Goal: Information Seeking & Learning: Learn about a topic

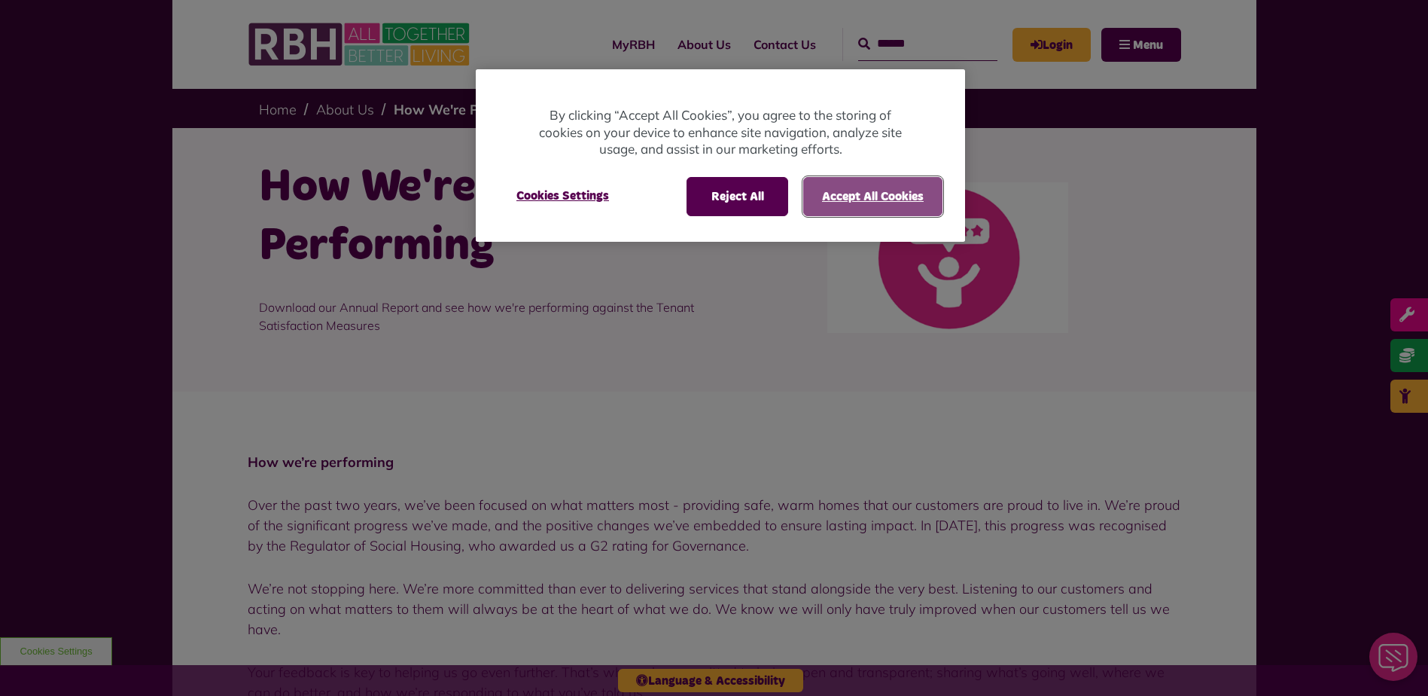
click at [854, 188] on button "Accept All Cookies" at bounding box center [872, 196] width 139 height 39
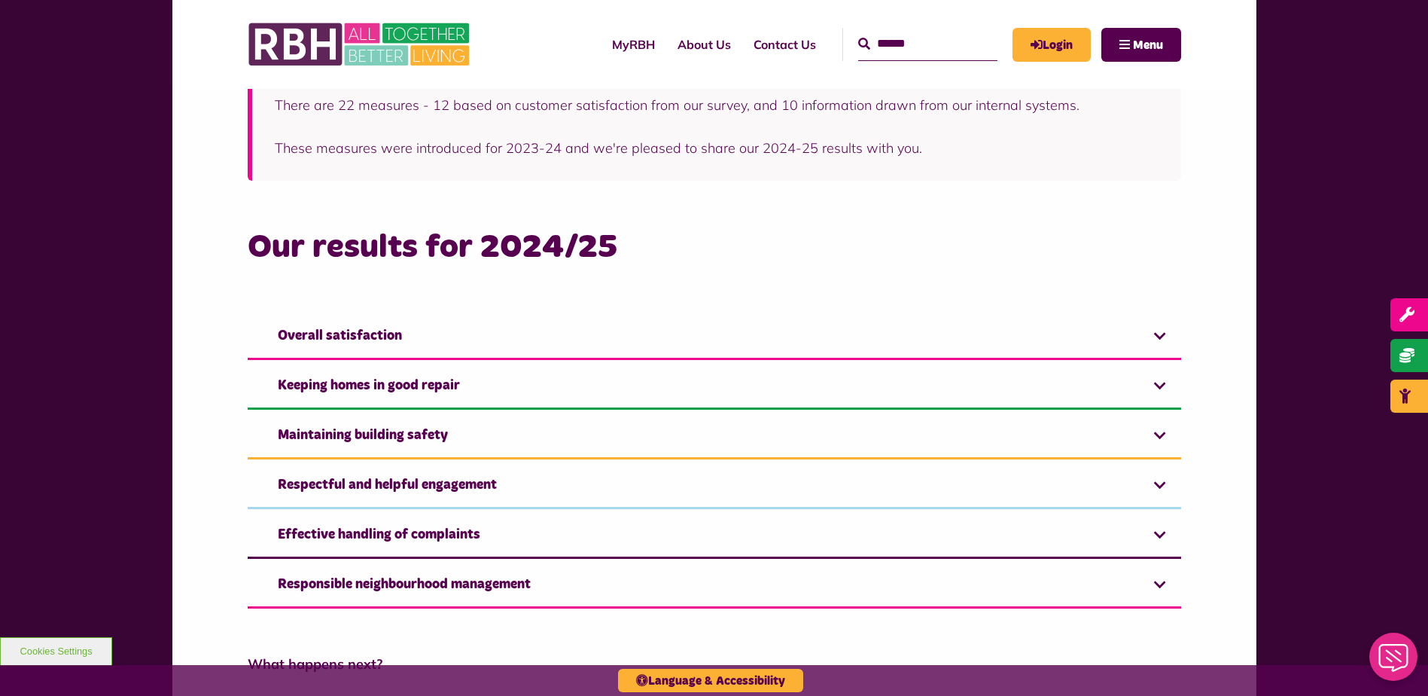
scroll to position [903, 0]
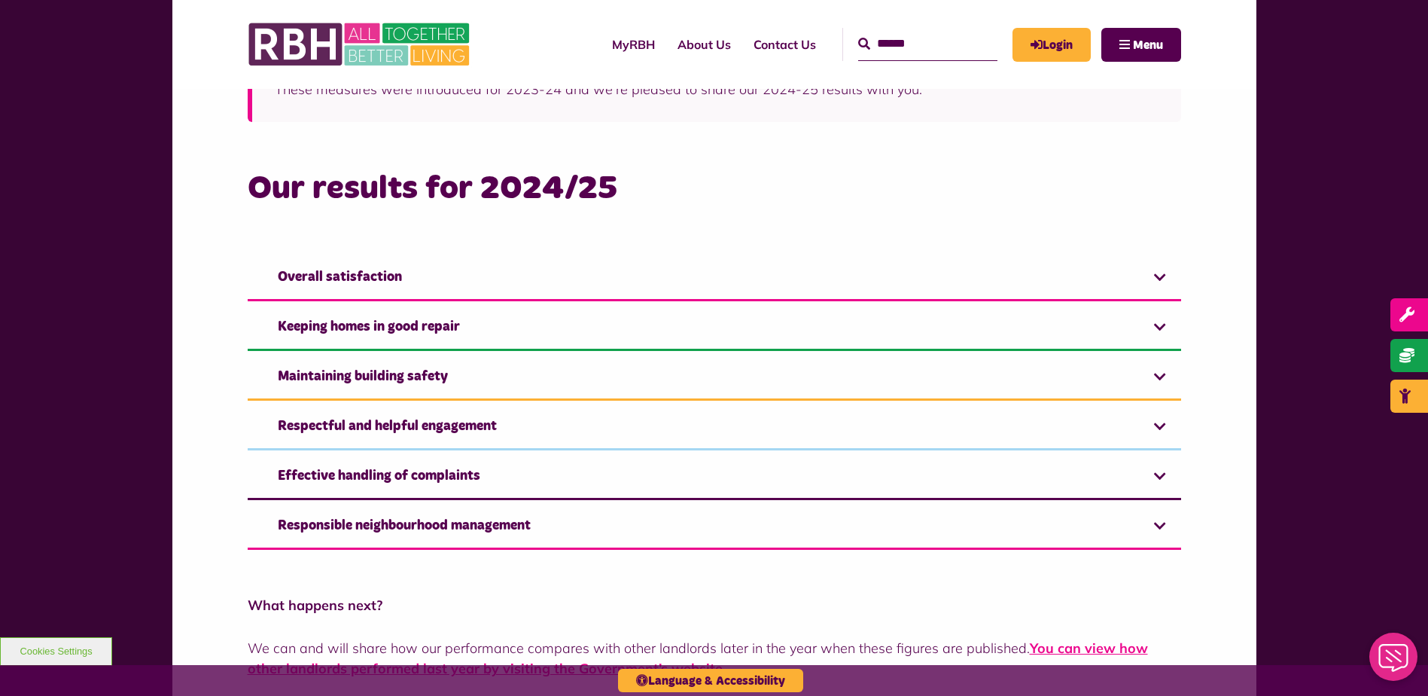
click at [673, 288] on link "Overall satisfaction" at bounding box center [715, 278] width 934 height 46
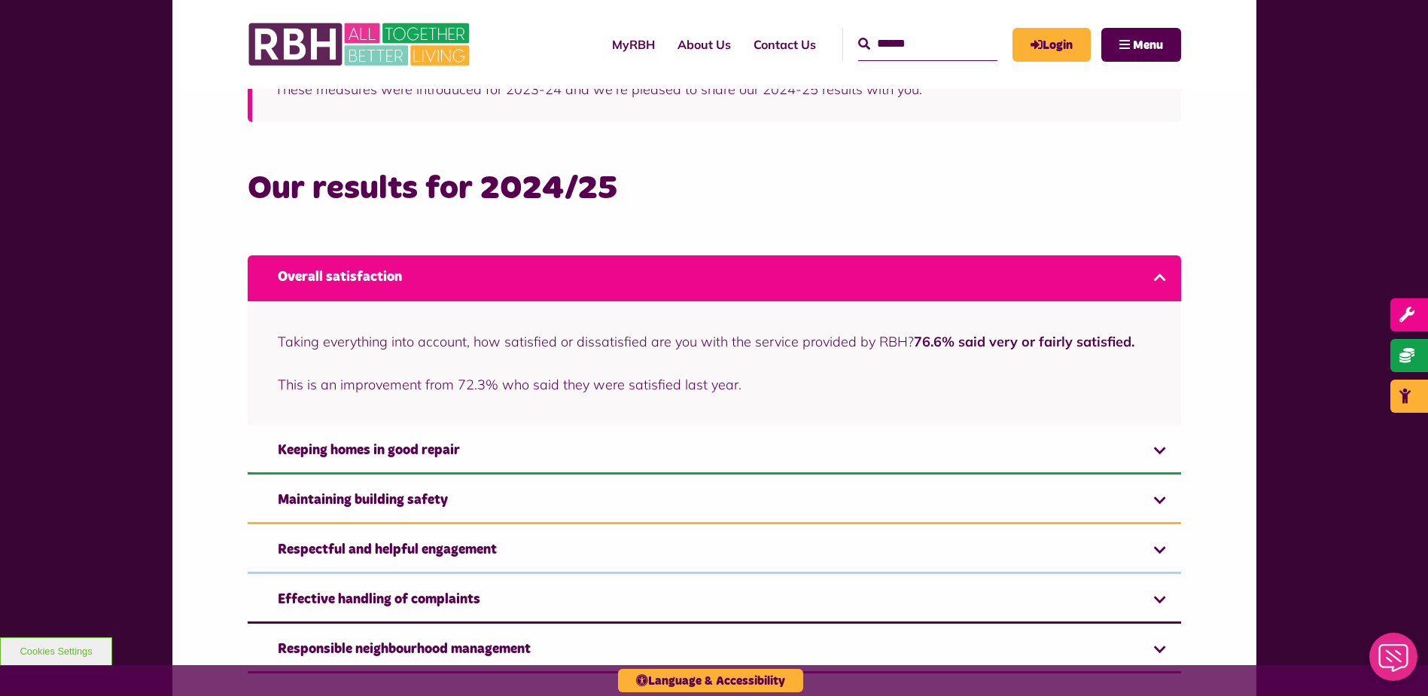
click at [673, 285] on link "Overall satisfaction" at bounding box center [715, 278] width 934 height 46
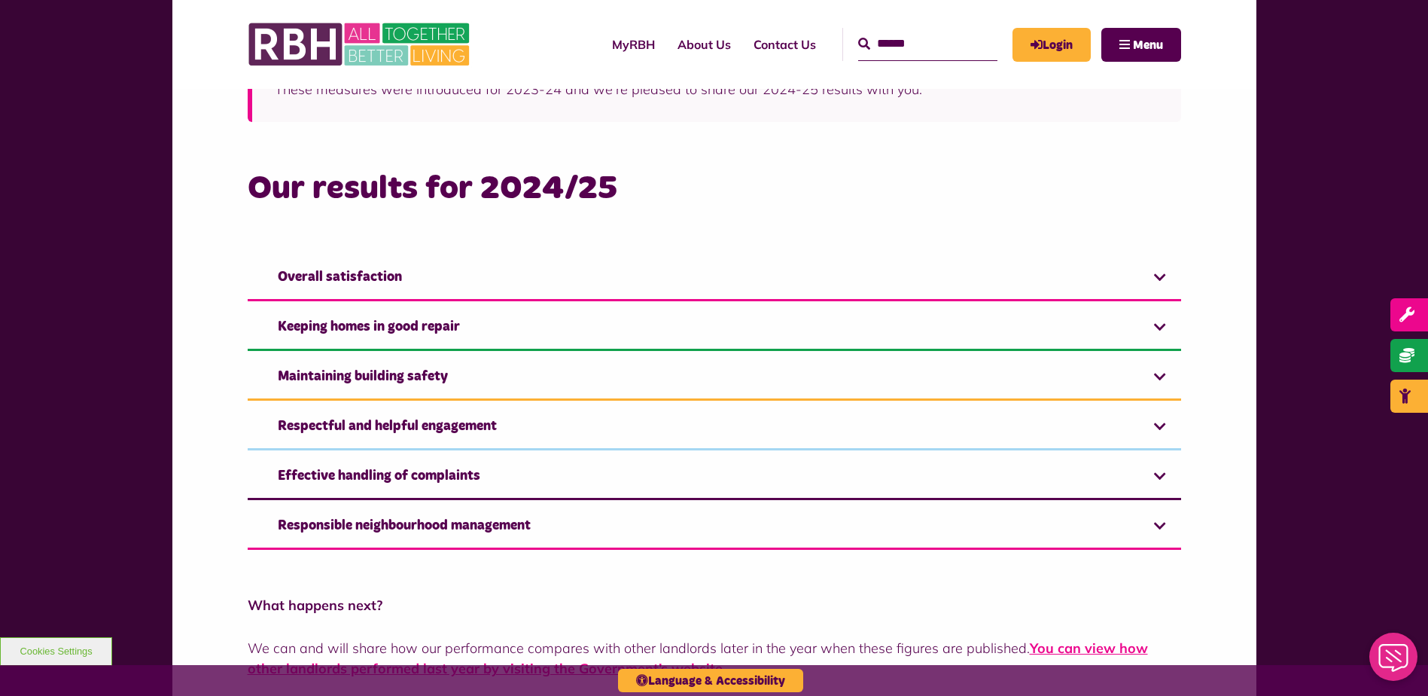
click at [675, 283] on link "Overall satisfaction" at bounding box center [715, 278] width 934 height 46
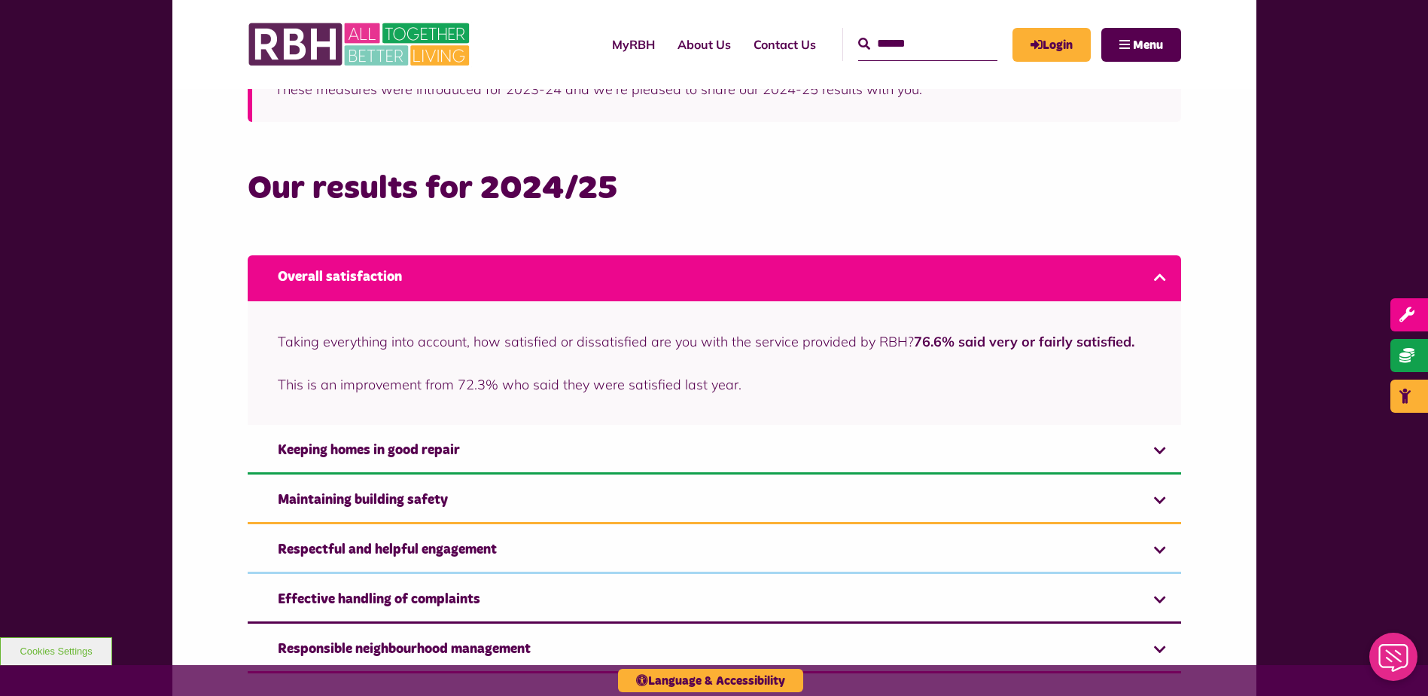
click at [675, 283] on link "Overall satisfaction" at bounding box center [715, 278] width 934 height 46
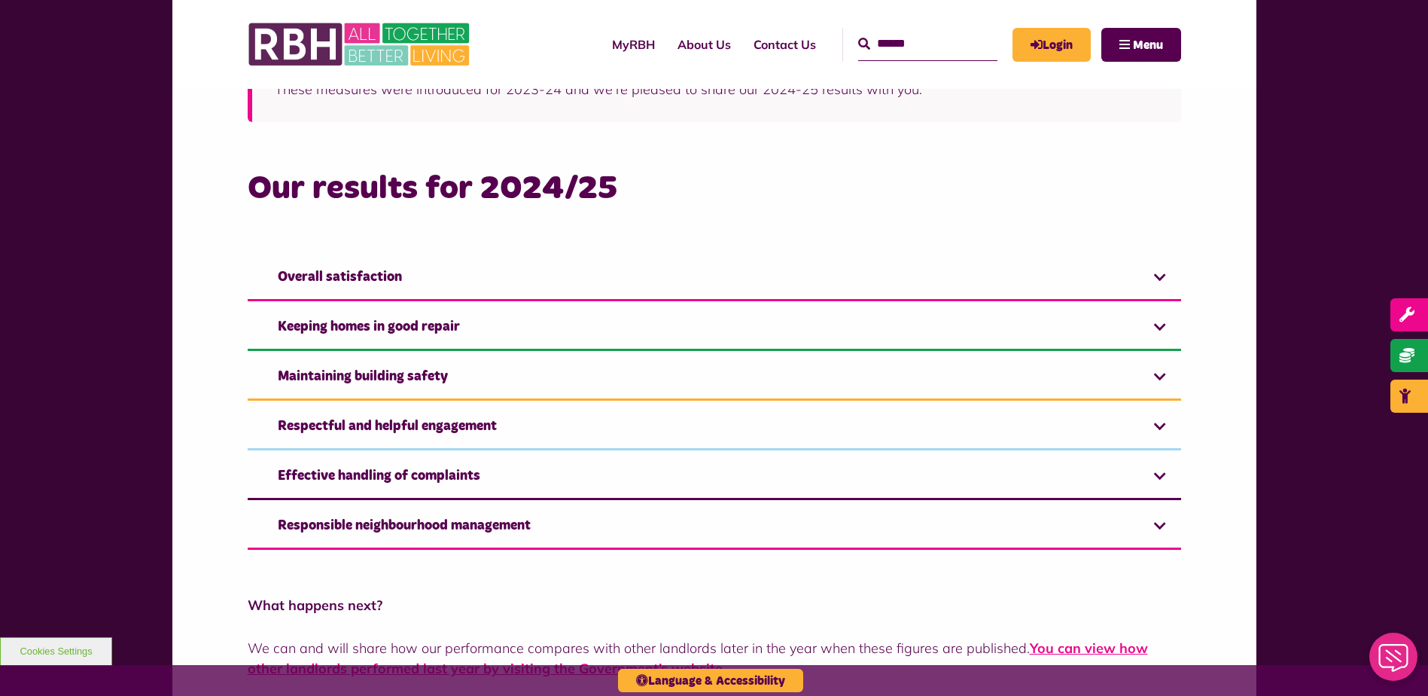
click at [669, 332] on link "Keeping homes in good repair" at bounding box center [715, 328] width 934 height 46
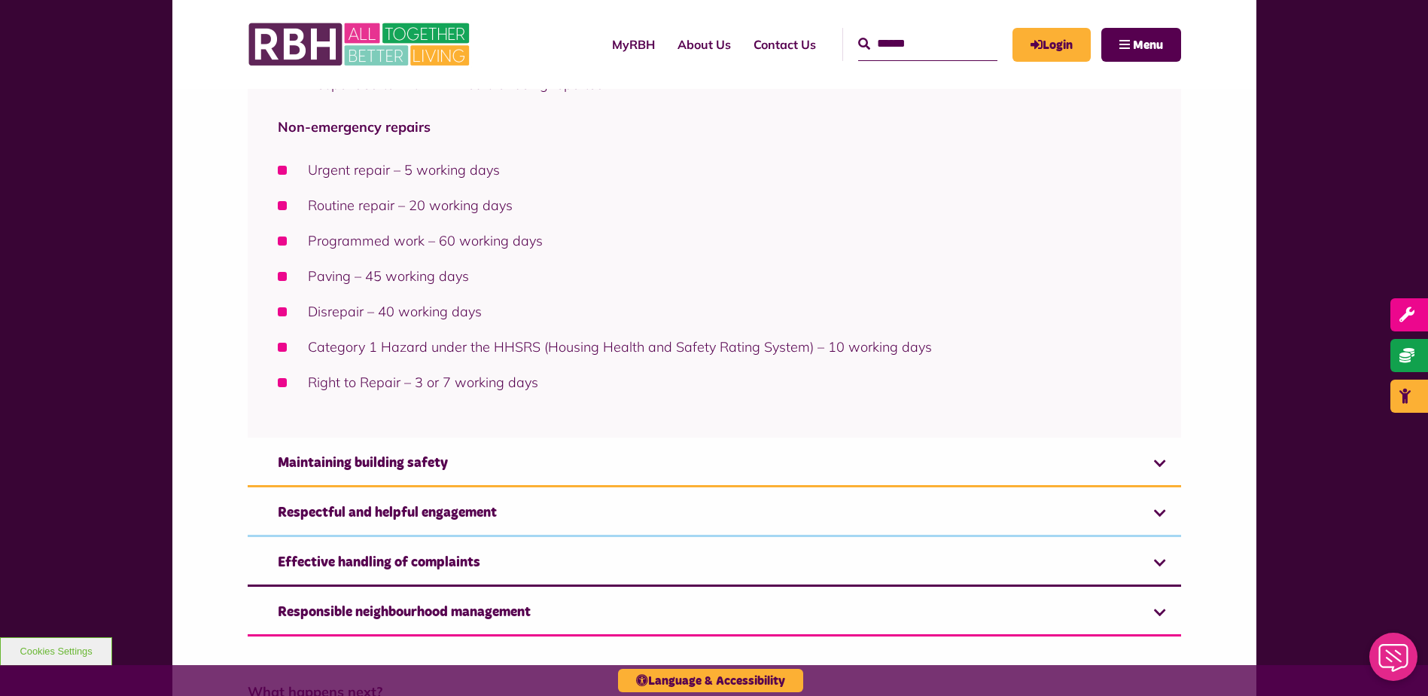
scroll to position [1732, 0]
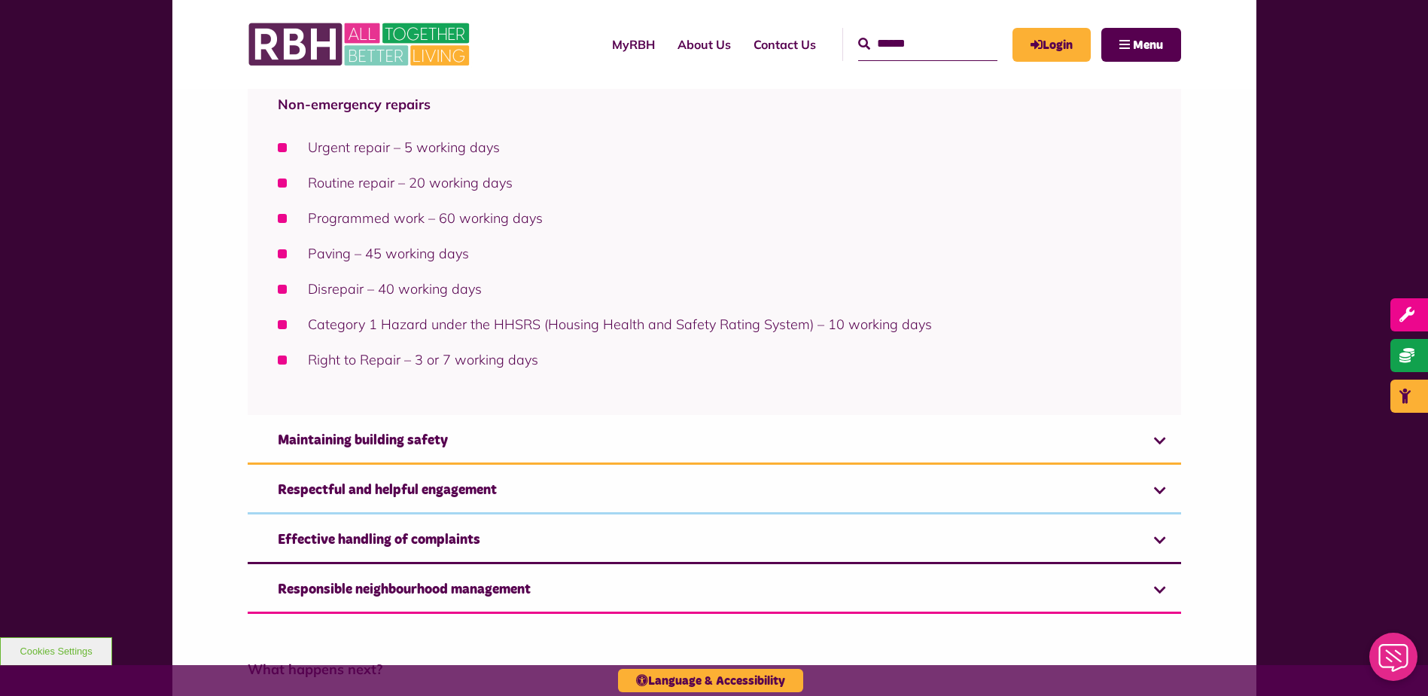
click at [649, 436] on link "Maintaining building safety" at bounding box center [715, 442] width 934 height 46
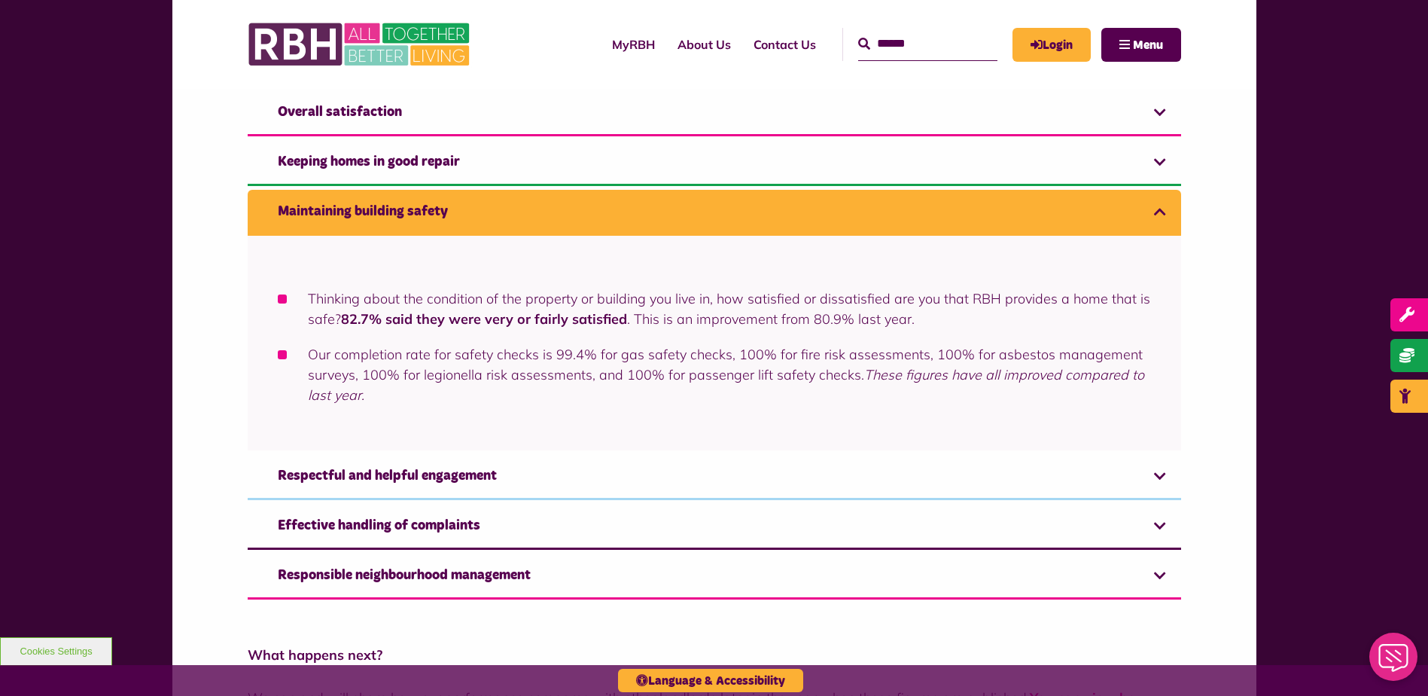
scroll to position [1068, 0]
click at [465, 480] on link "Respectful and helpful engagement" at bounding box center [715, 478] width 934 height 46
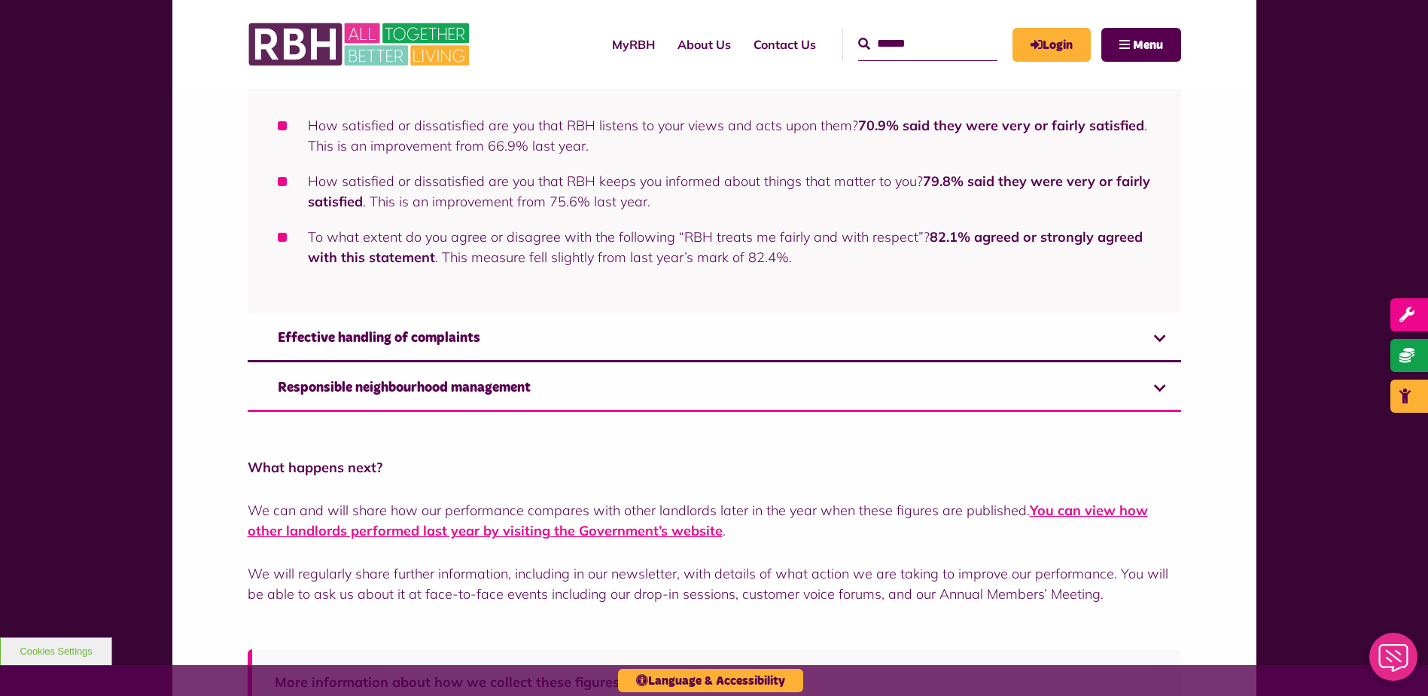
scroll to position [1308, 0]
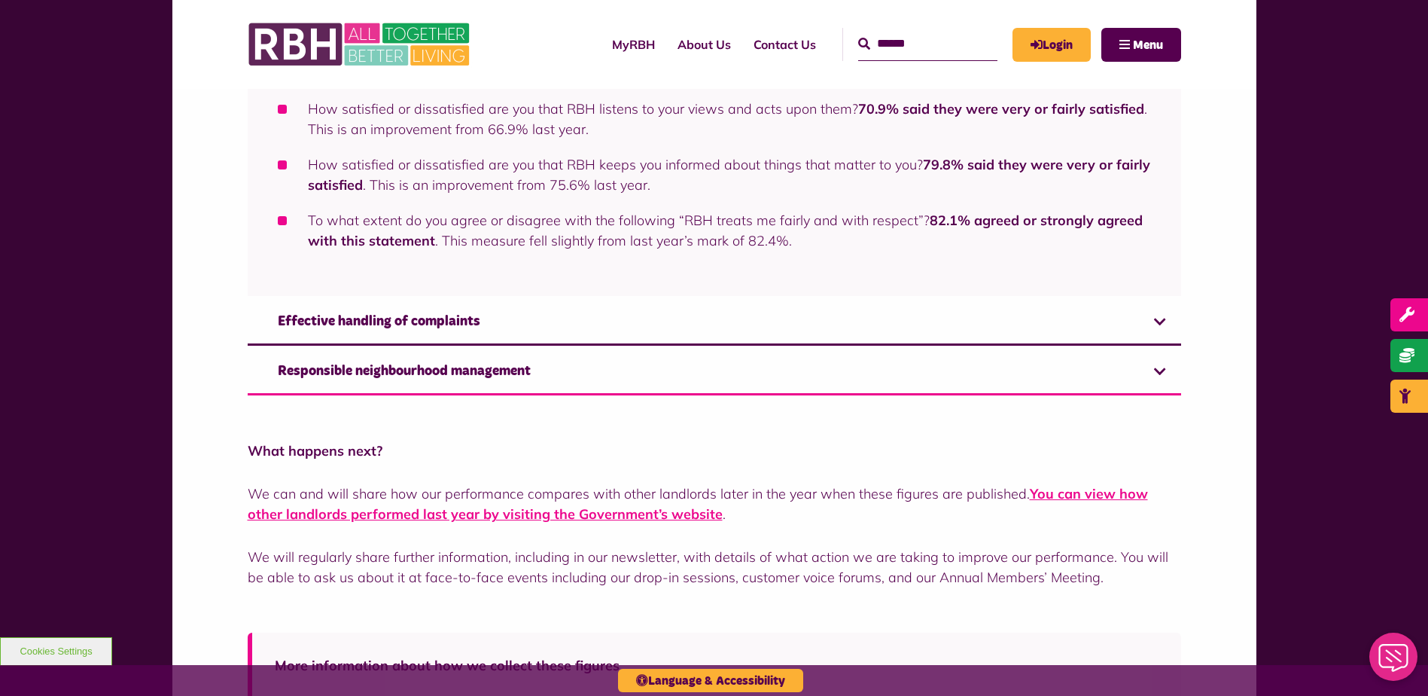
click at [482, 329] on link "Effective handling of complaints" at bounding box center [715, 323] width 934 height 46
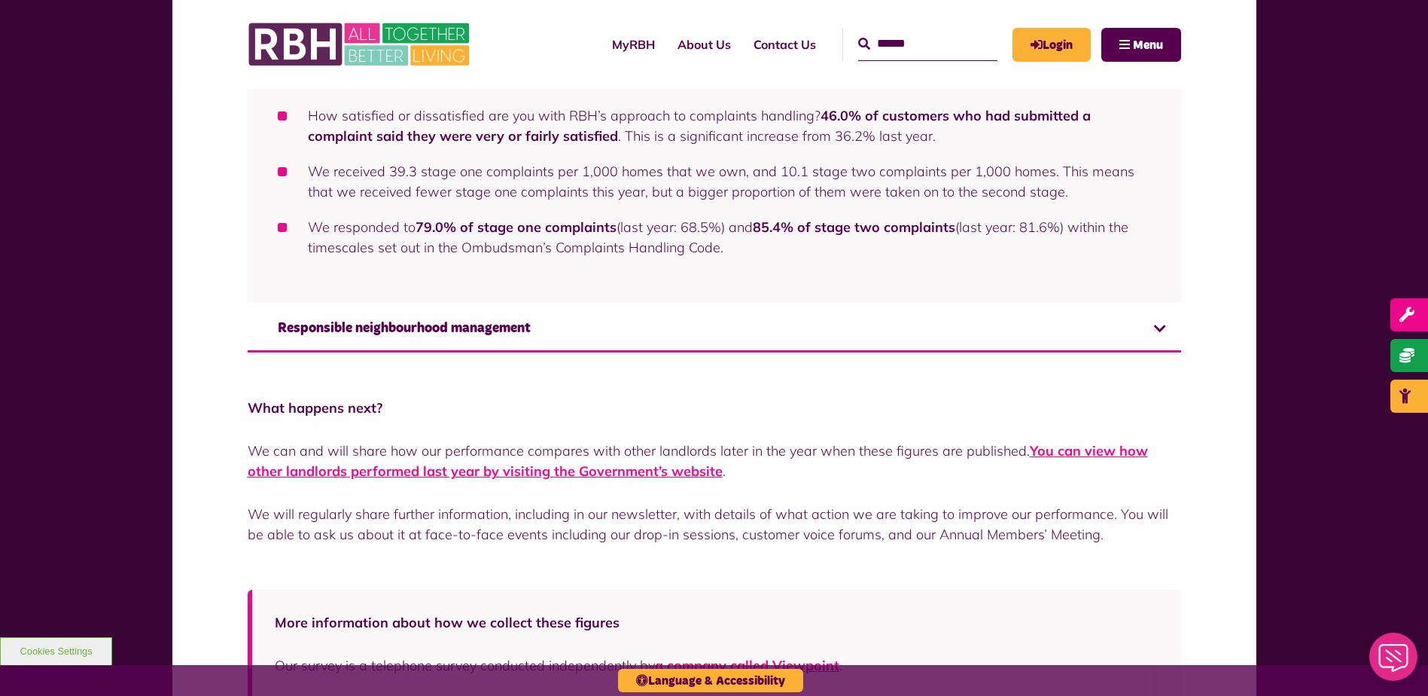
scroll to position [1357, 0]
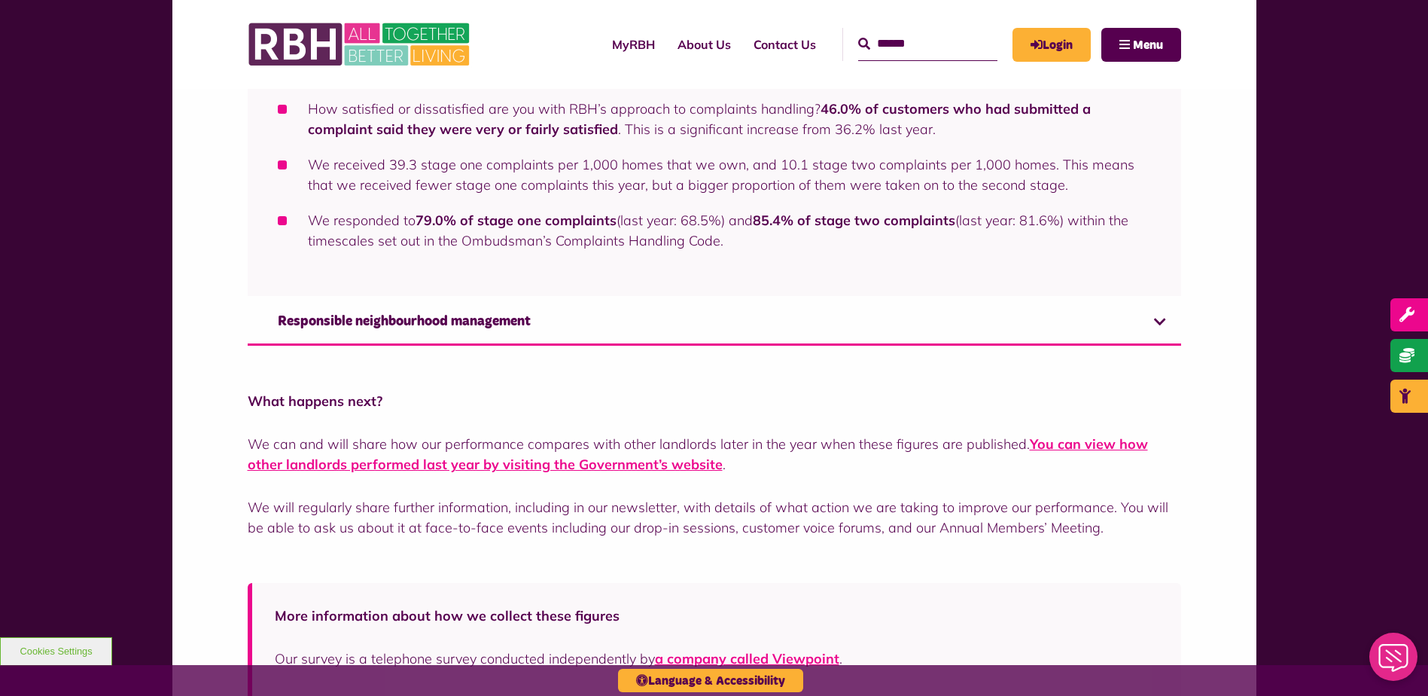
click at [471, 324] on link "Responsible neighbourhood management" at bounding box center [715, 323] width 934 height 46
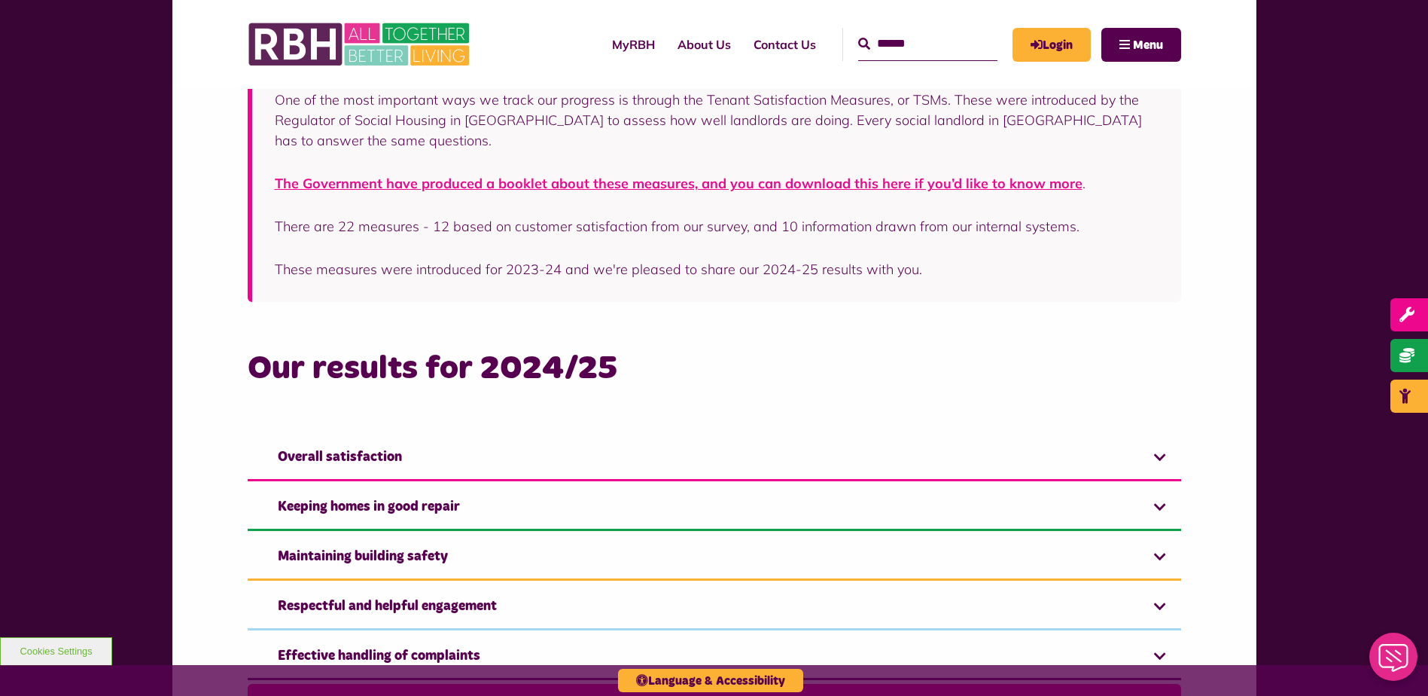
scroll to position [813, 0]
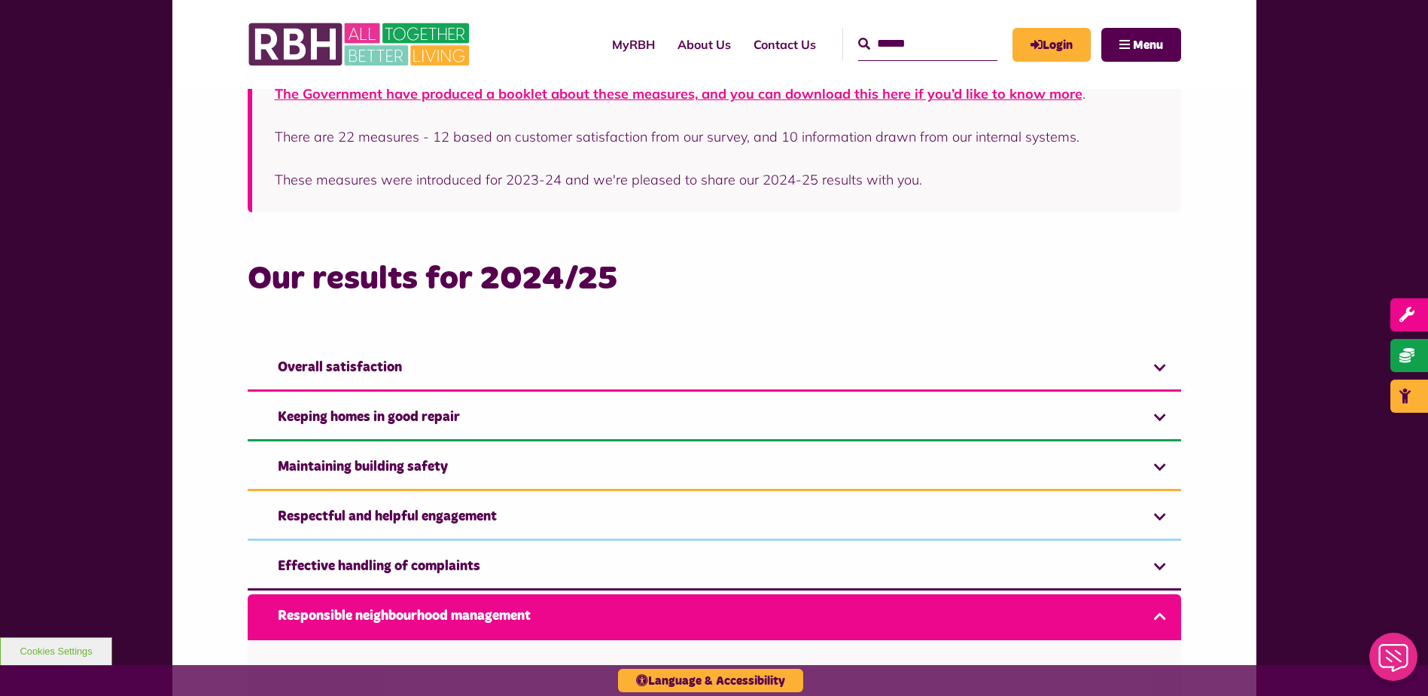
click at [390, 380] on link "Overall satisfaction" at bounding box center [715, 369] width 934 height 46
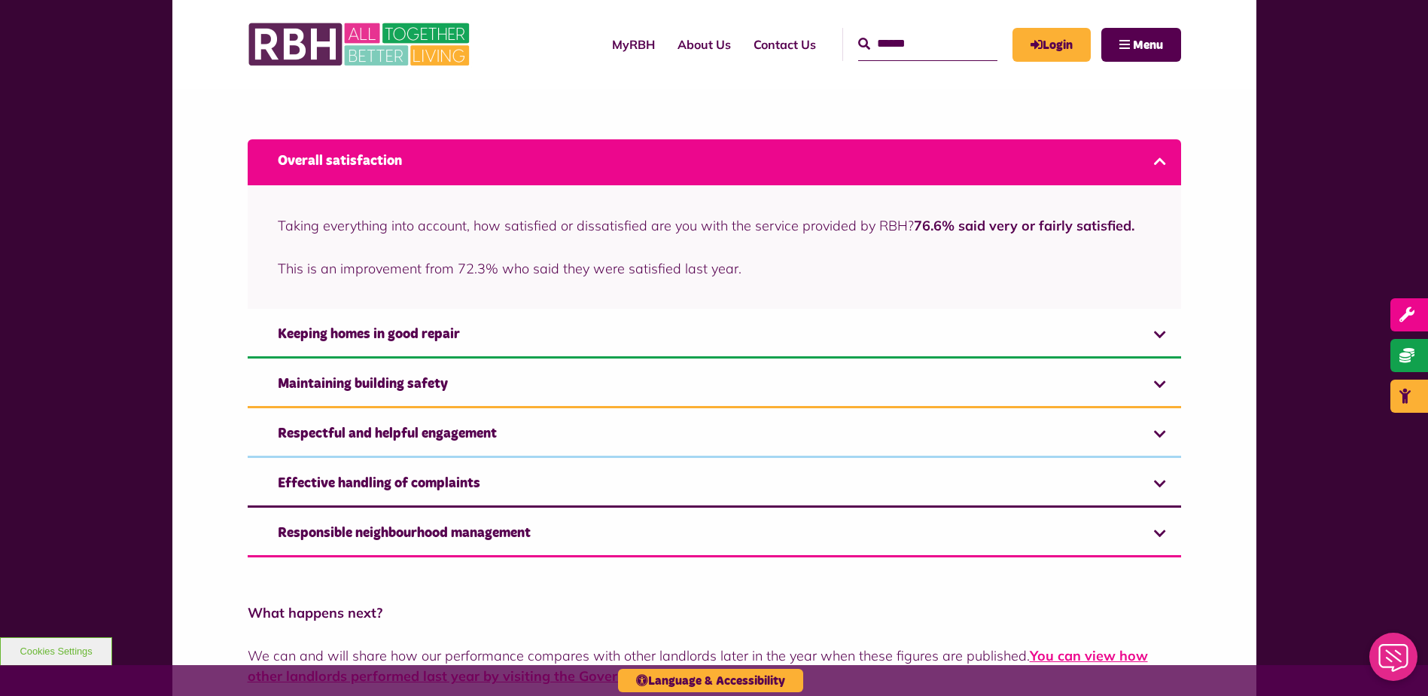
scroll to position [933, 0]
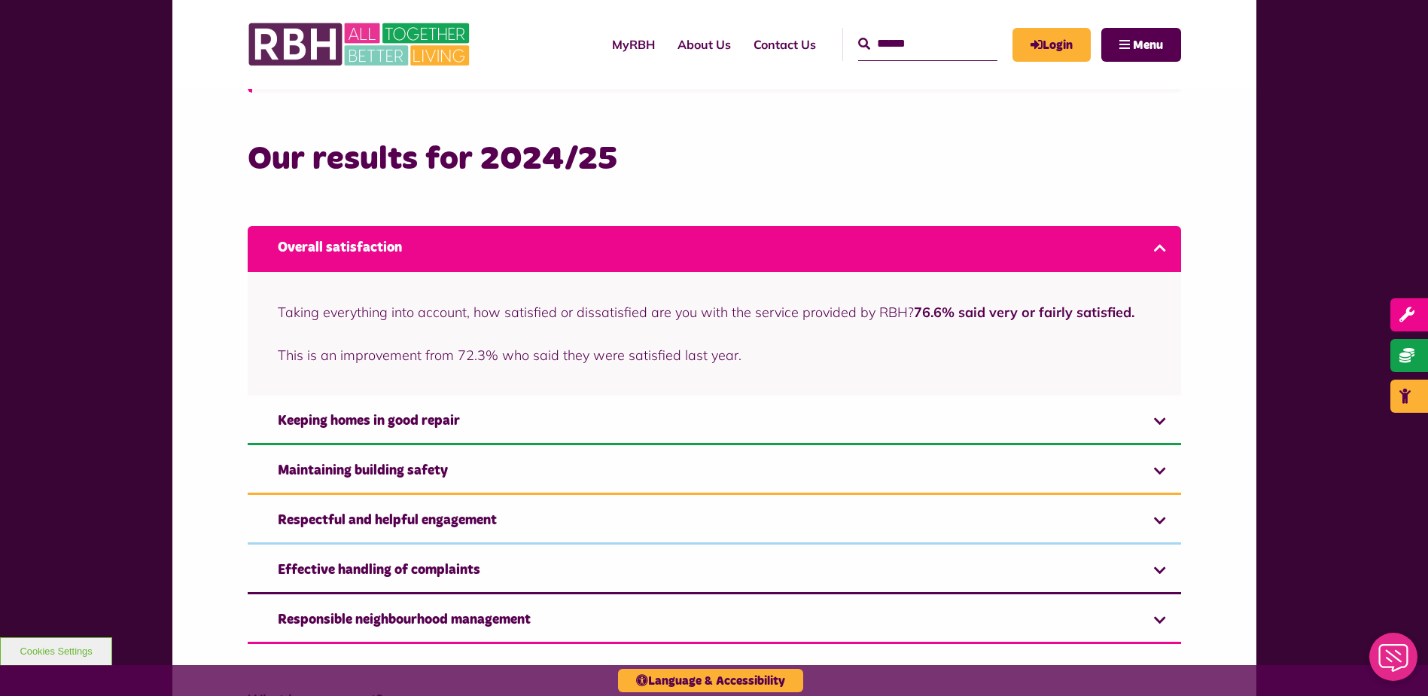
click at [397, 252] on link "Overall satisfaction" at bounding box center [715, 249] width 934 height 46
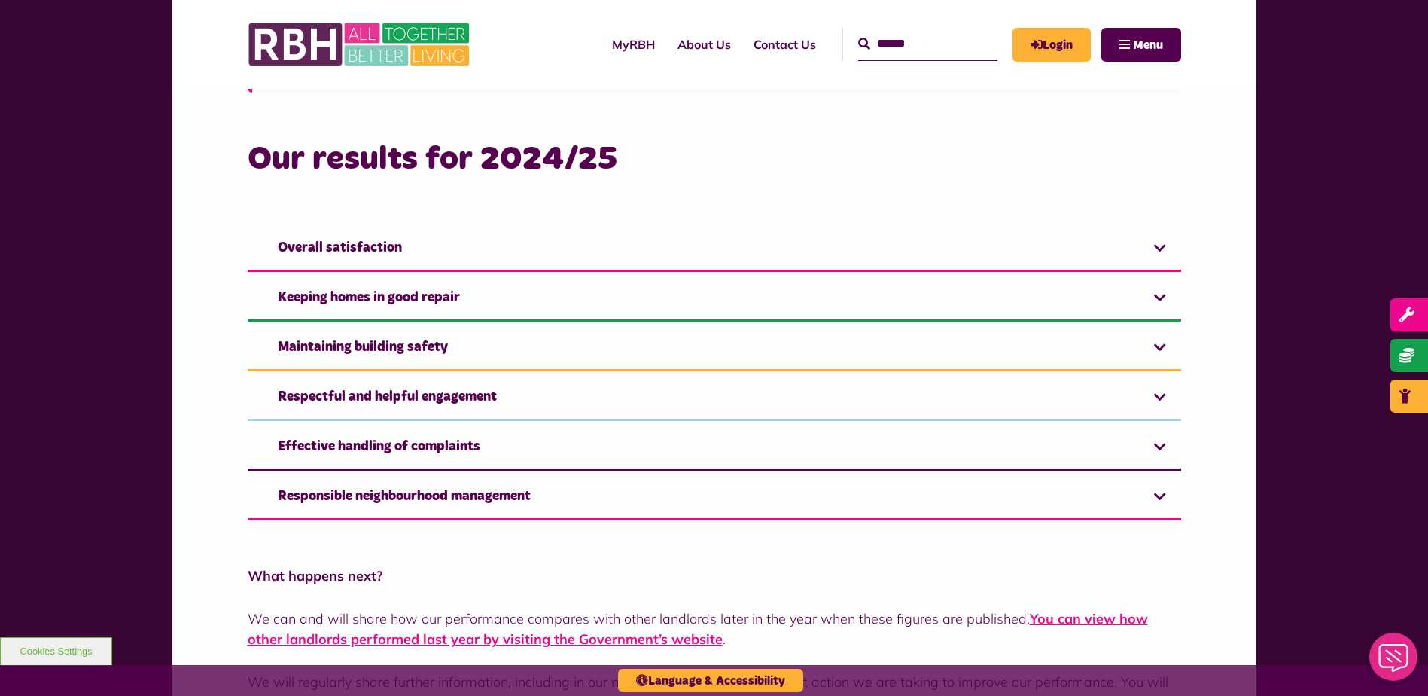
click at [401, 299] on link "Keeping homes in good repair" at bounding box center [715, 299] width 934 height 46
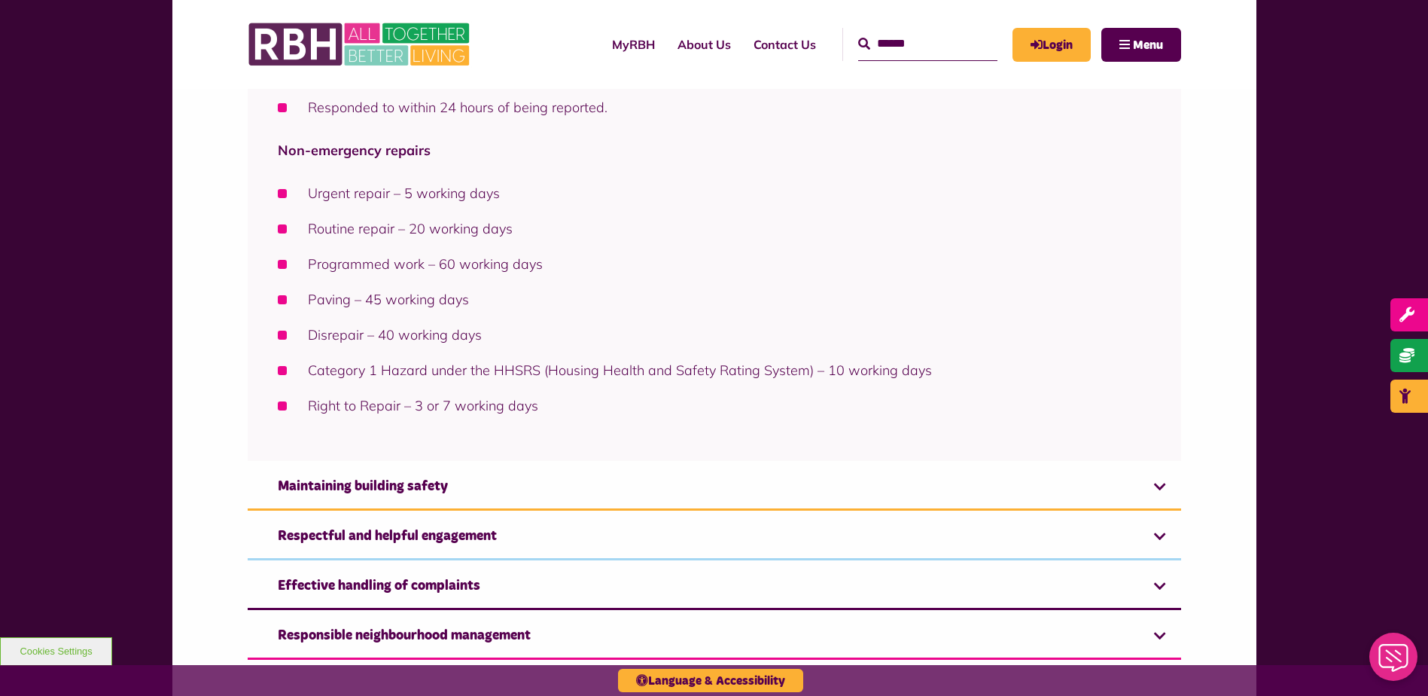
scroll to position [1761, 0]
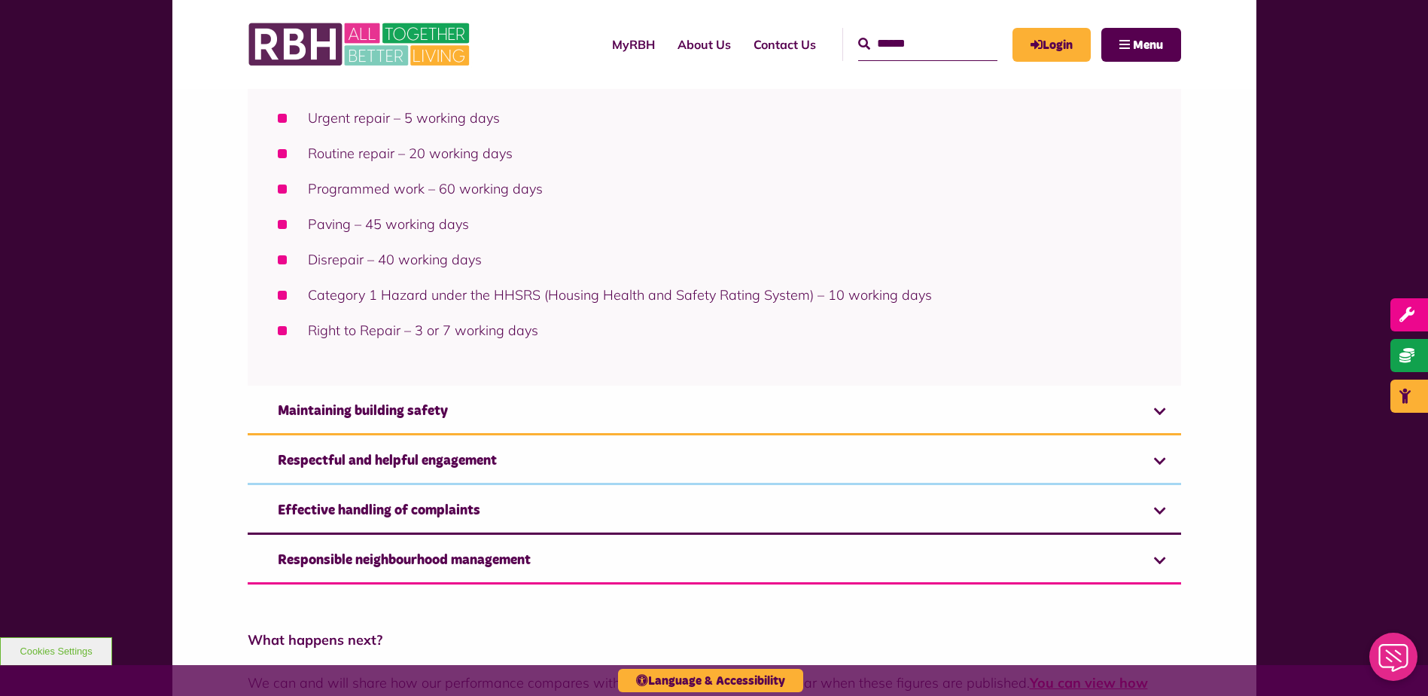
click at [426, 412] on link "Maintaining building safety" at bounding box center [715, 412] width 934 height 46
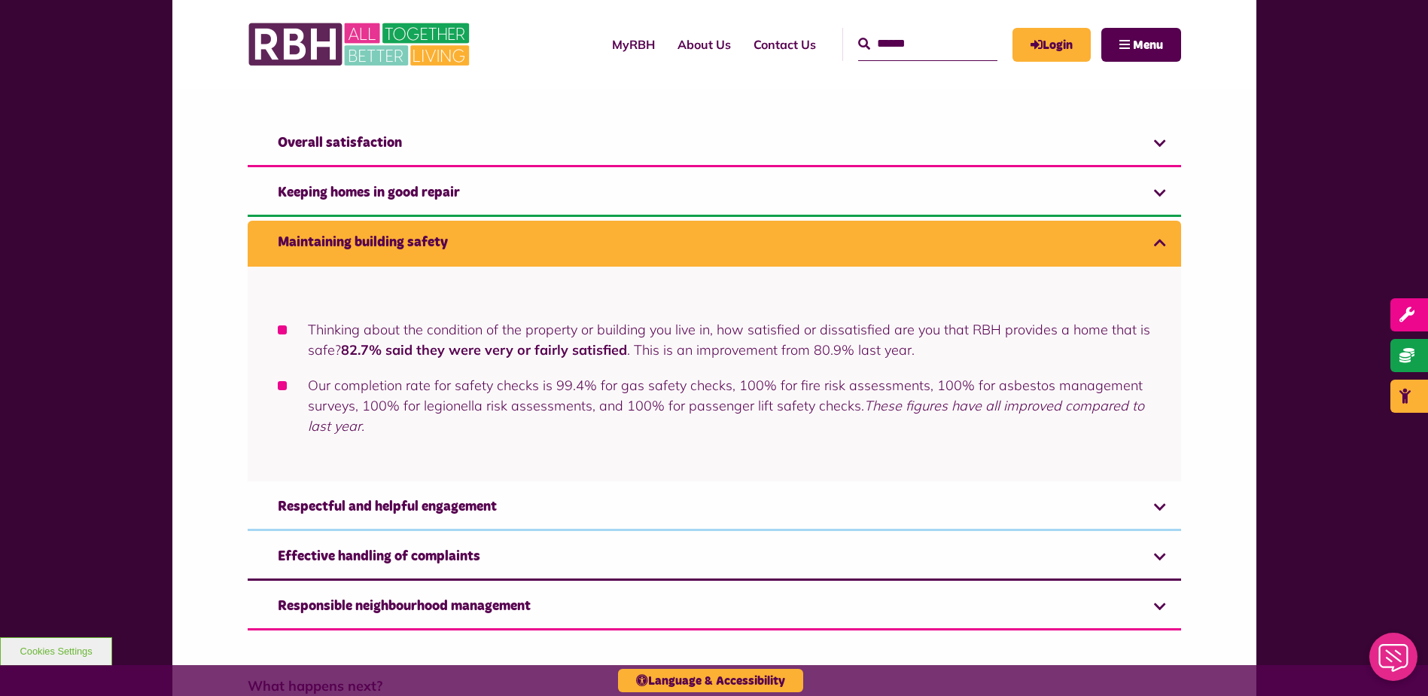
scroll to position [1032, 0]
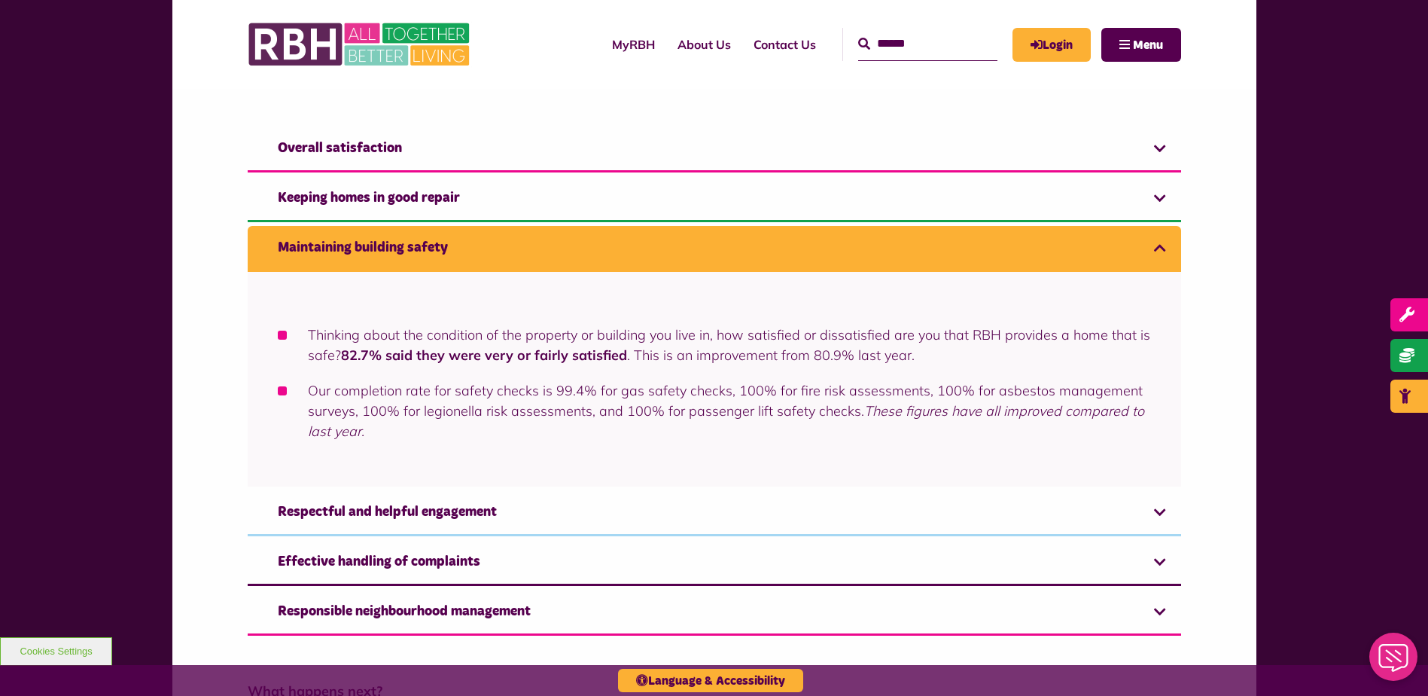
click at [413, 193] on link "Keeping homes in good repair" at bounding box center [715, 199] width 934 height 46
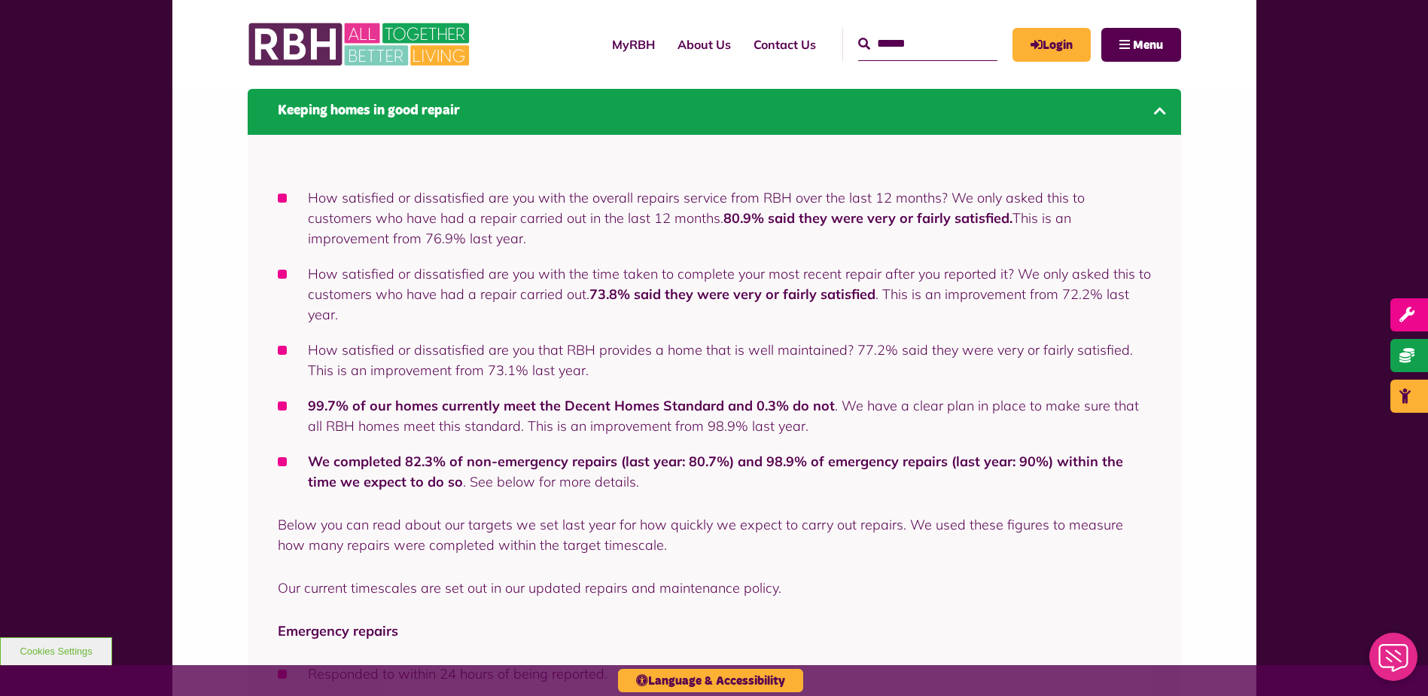
scroll to position [982, 0]
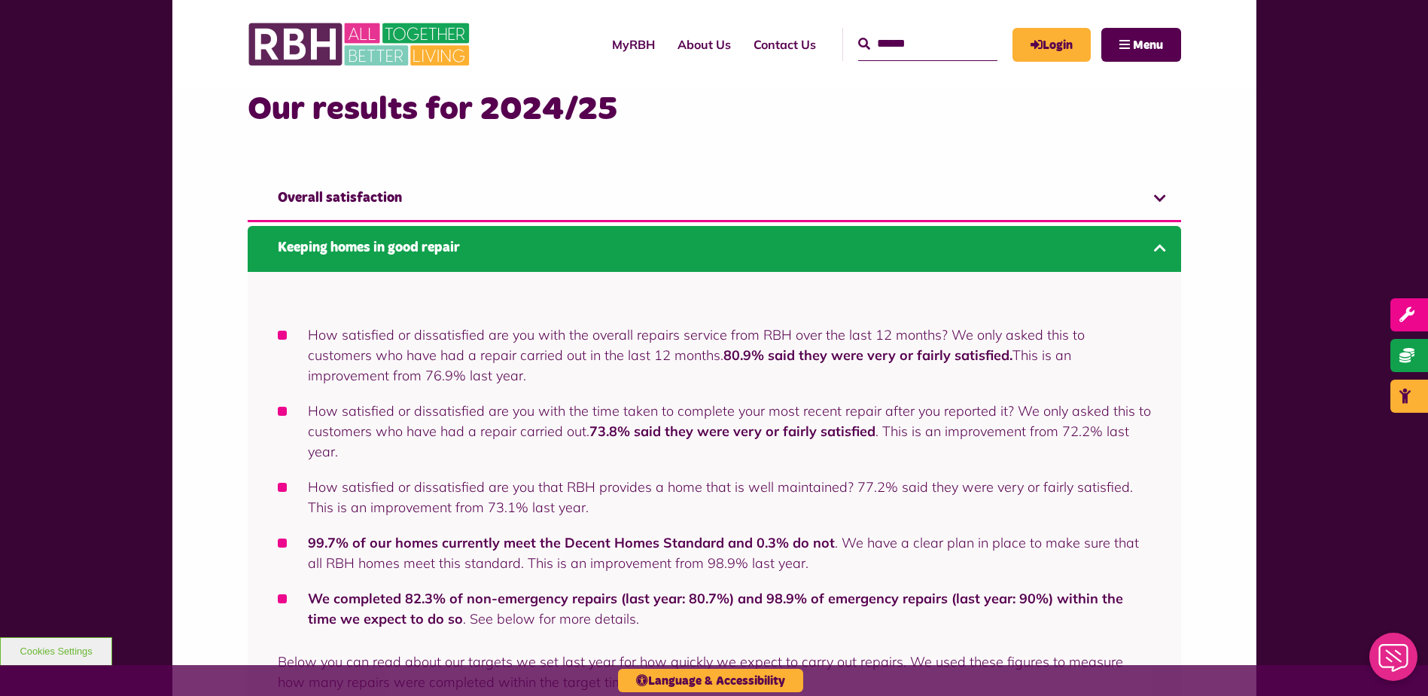
click at [464, 248] on link "Keeping homes in good repair" at bounding box center [715, 249] width 934 height 46
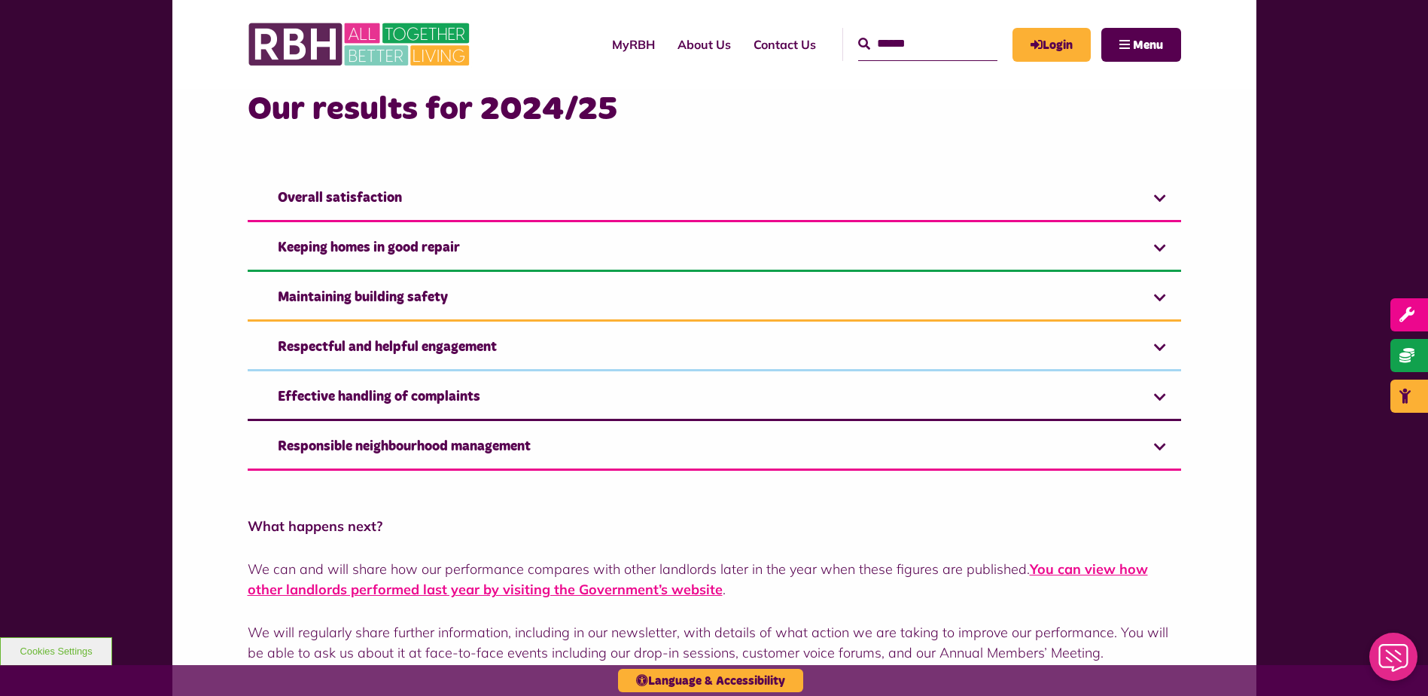
click at [419, 312] on link "Maintaining building safety" at bounding box center [715, 299] width 934 height 46
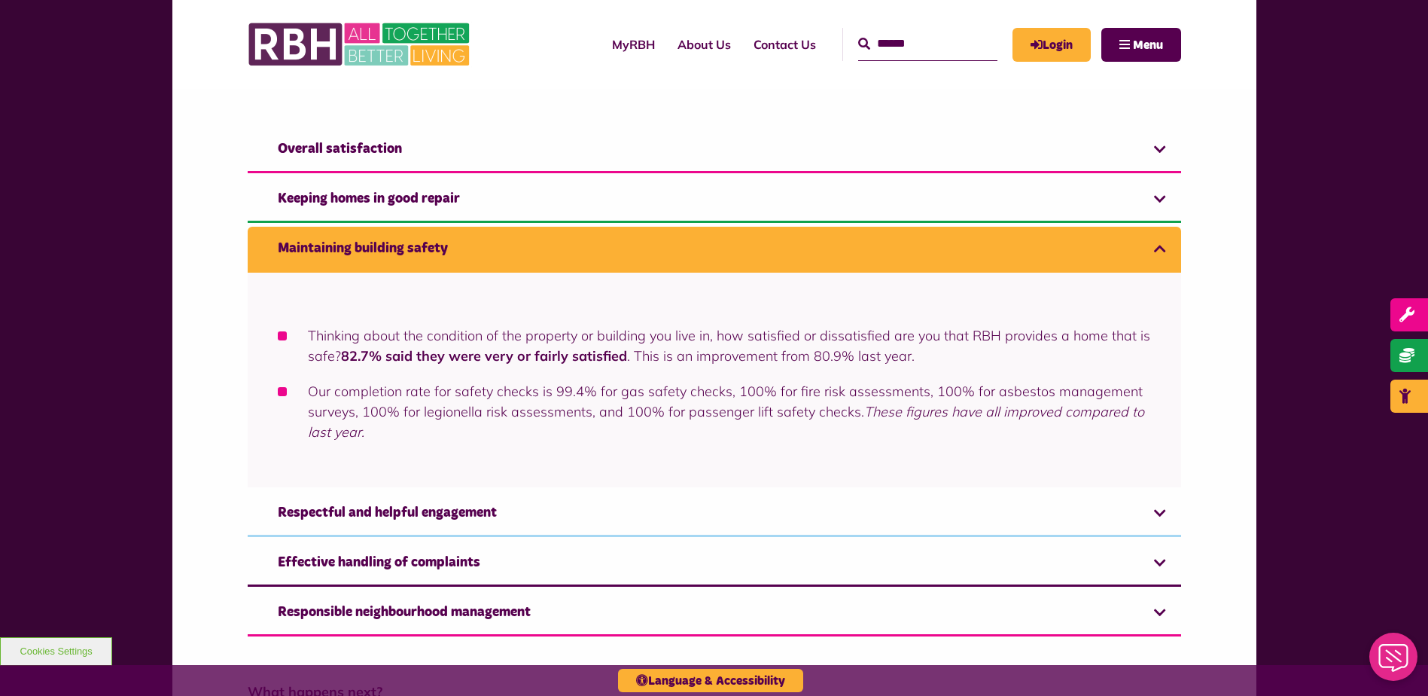
scroll to position [1058, 0]
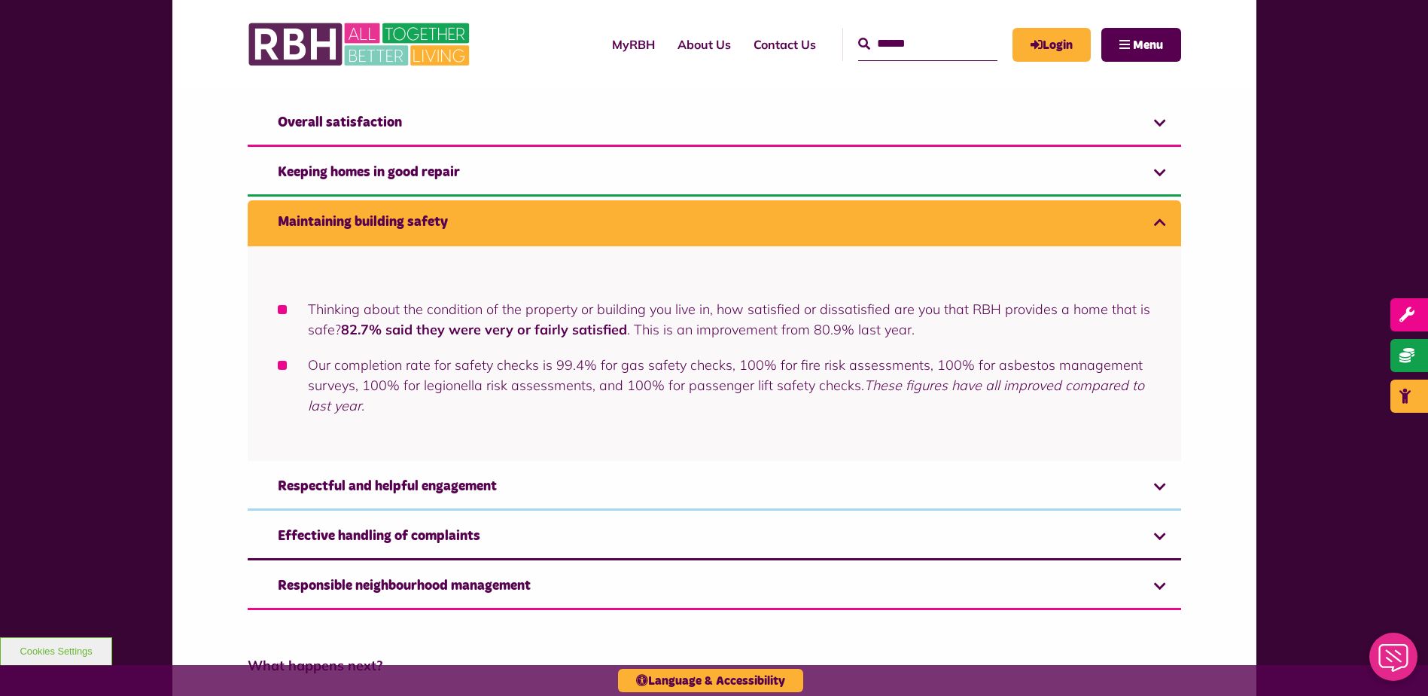
click at [620, 496] on link "Respectful and helpful engagement" at bounding box center [715, 488] width 934 height 46
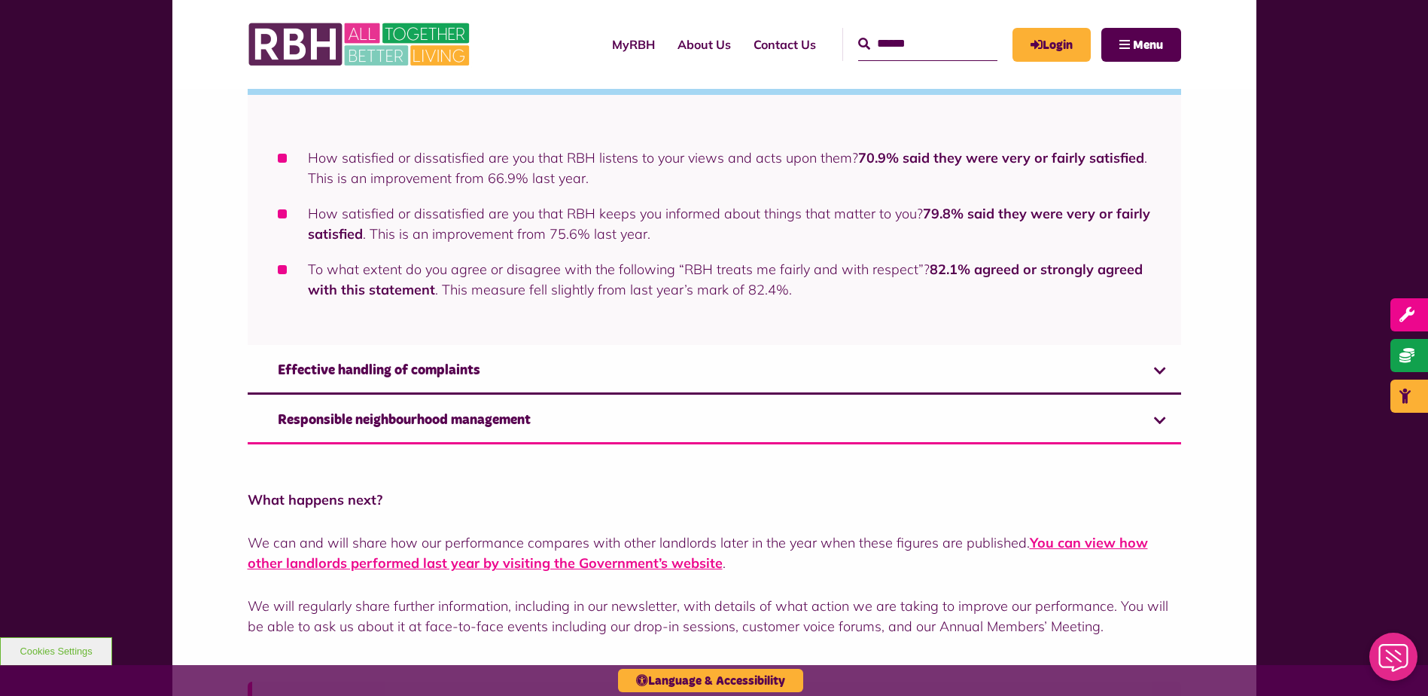
scroll to position [1232, 0]
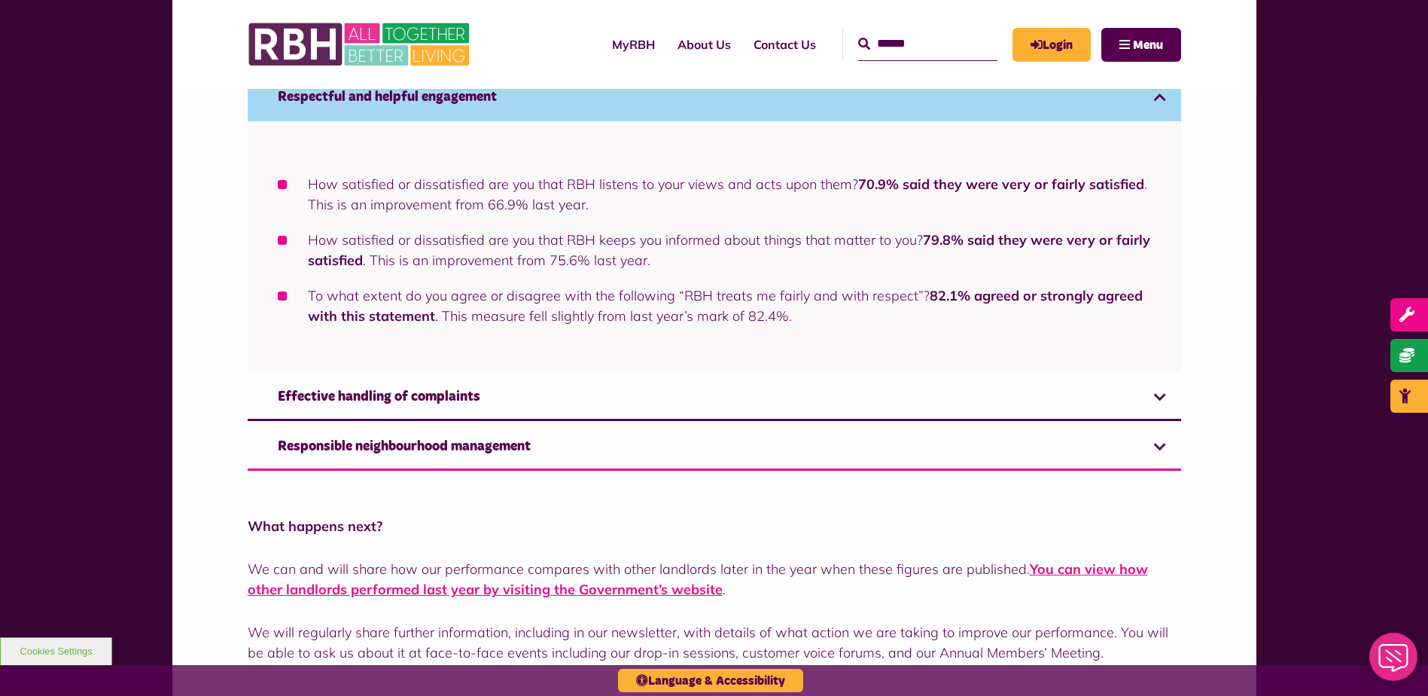
click at [522, 385] on link "Effective handling of complaints" at bounding box center [715, 398] width 934 height 46
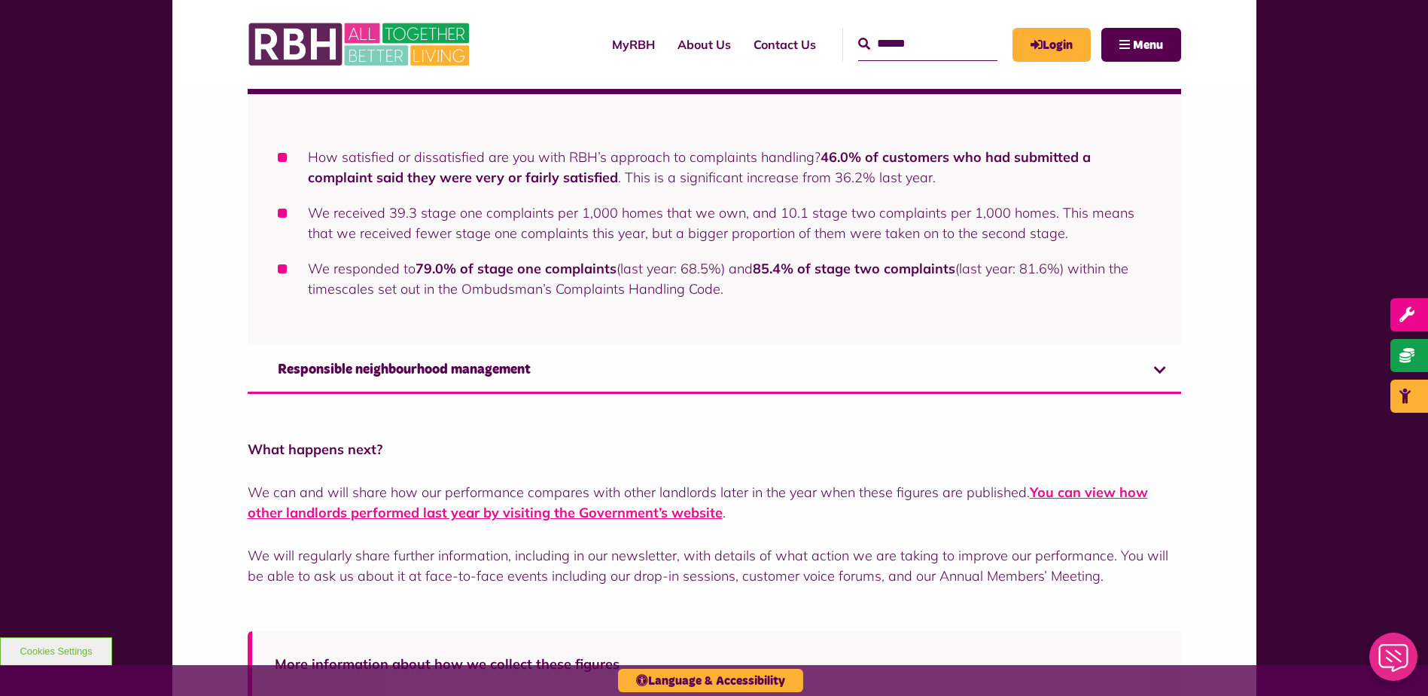
scroll to position [1283, 0]
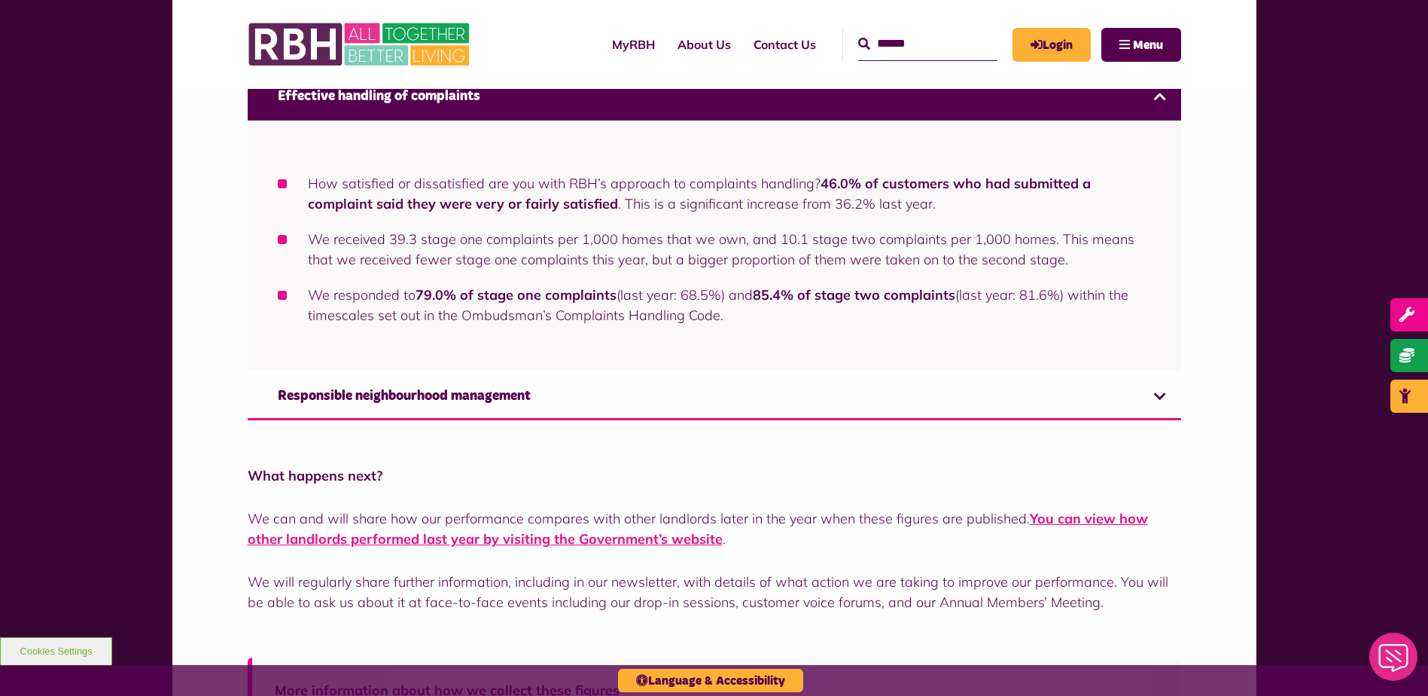
click at [381, 393] on link "Responsible neighbourhood management" at bounding box center [715, 397] width 934 height 46
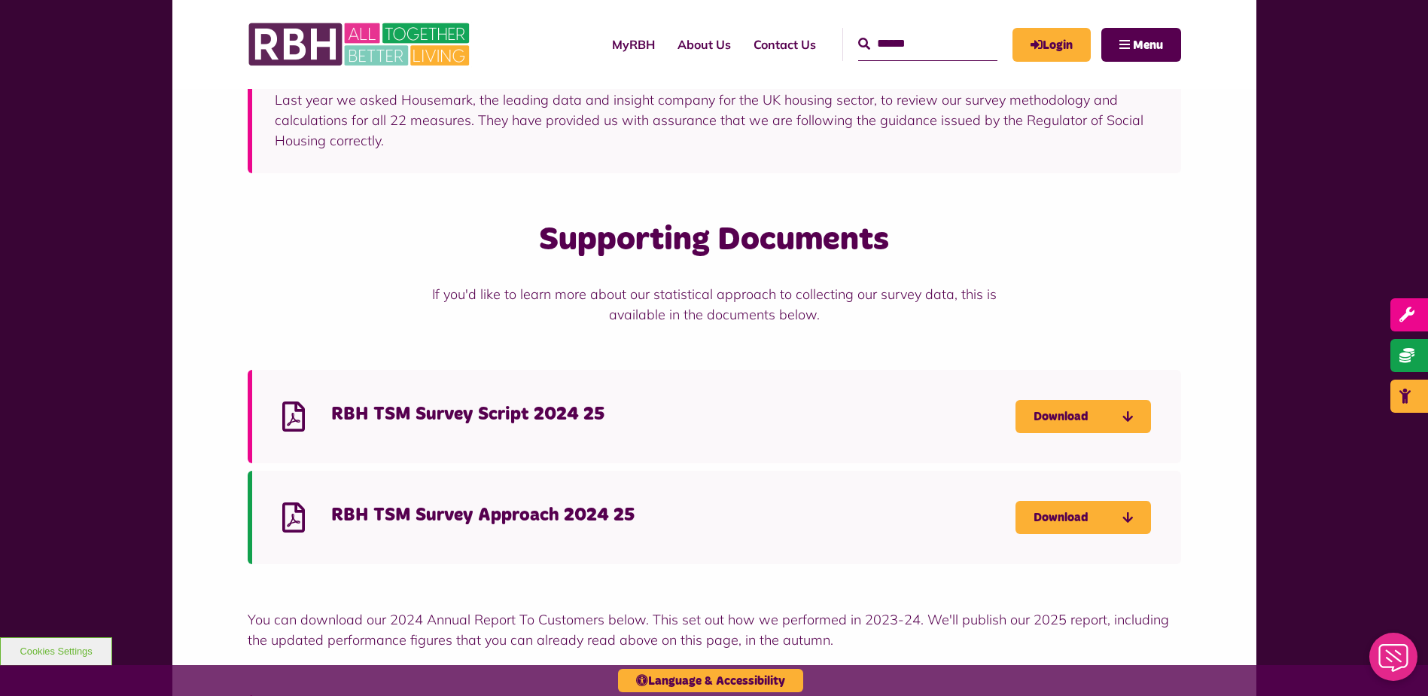
scroll to position [2386, 0]
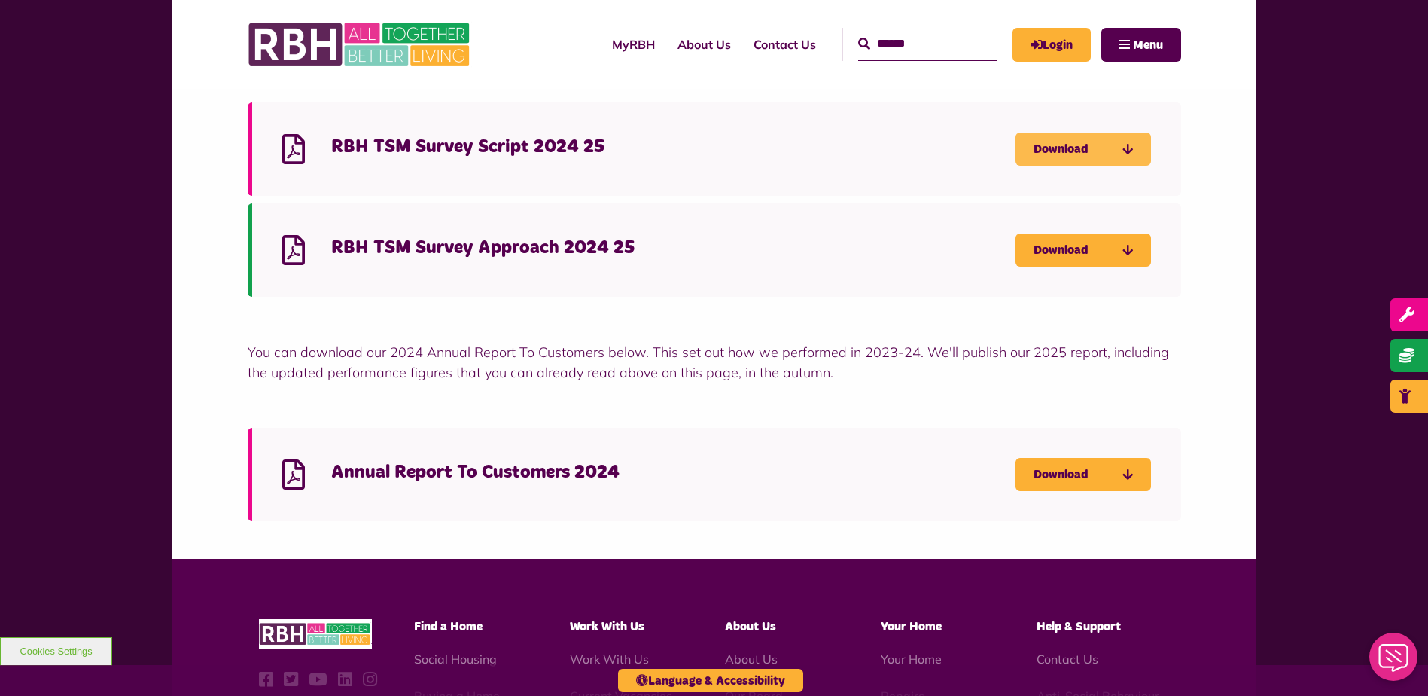
click at [1057, 143] on link "Download" at bounding box center [1084, 149] width 136 height 33
click at [1060, 244] on link "Download" at bounding box center [1084, 249] width 136 height 33
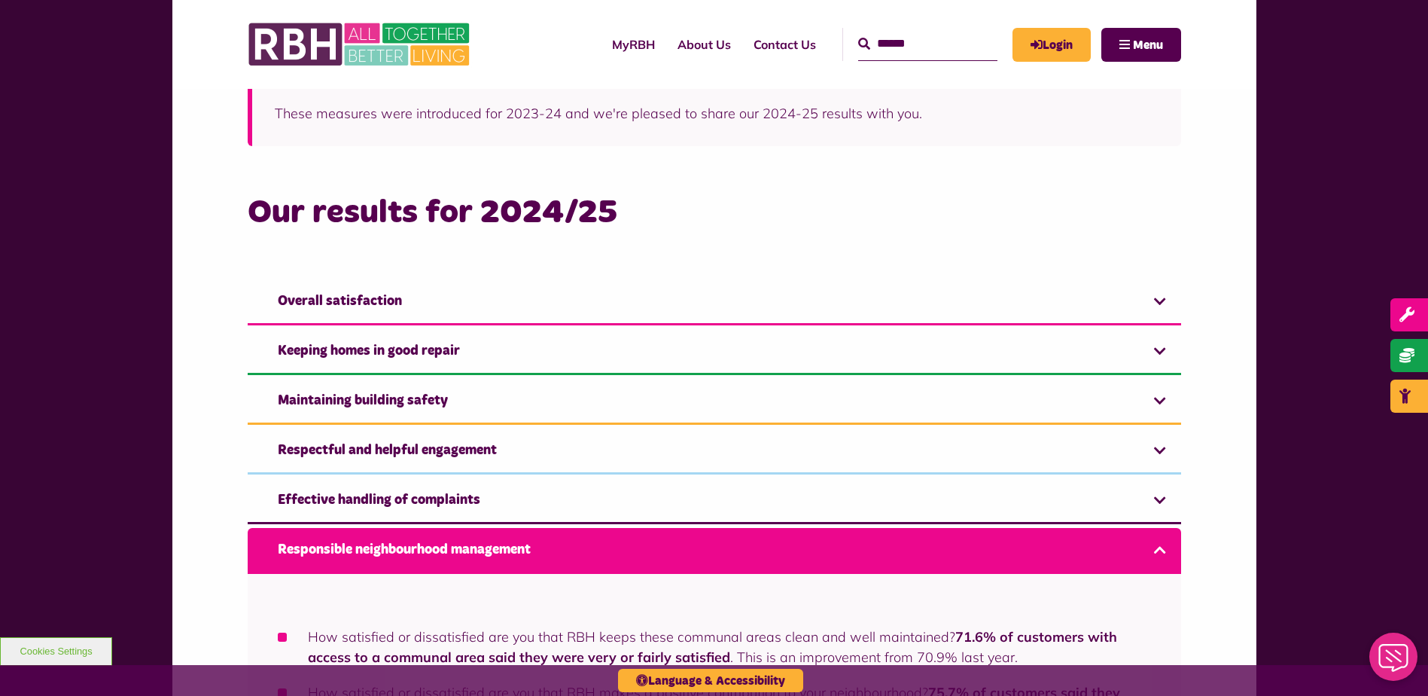
scroll to position [880, 0]
click at [458, 395] on link "Maintaining building safety" at bounding box center [715, 401] width 934 height 46
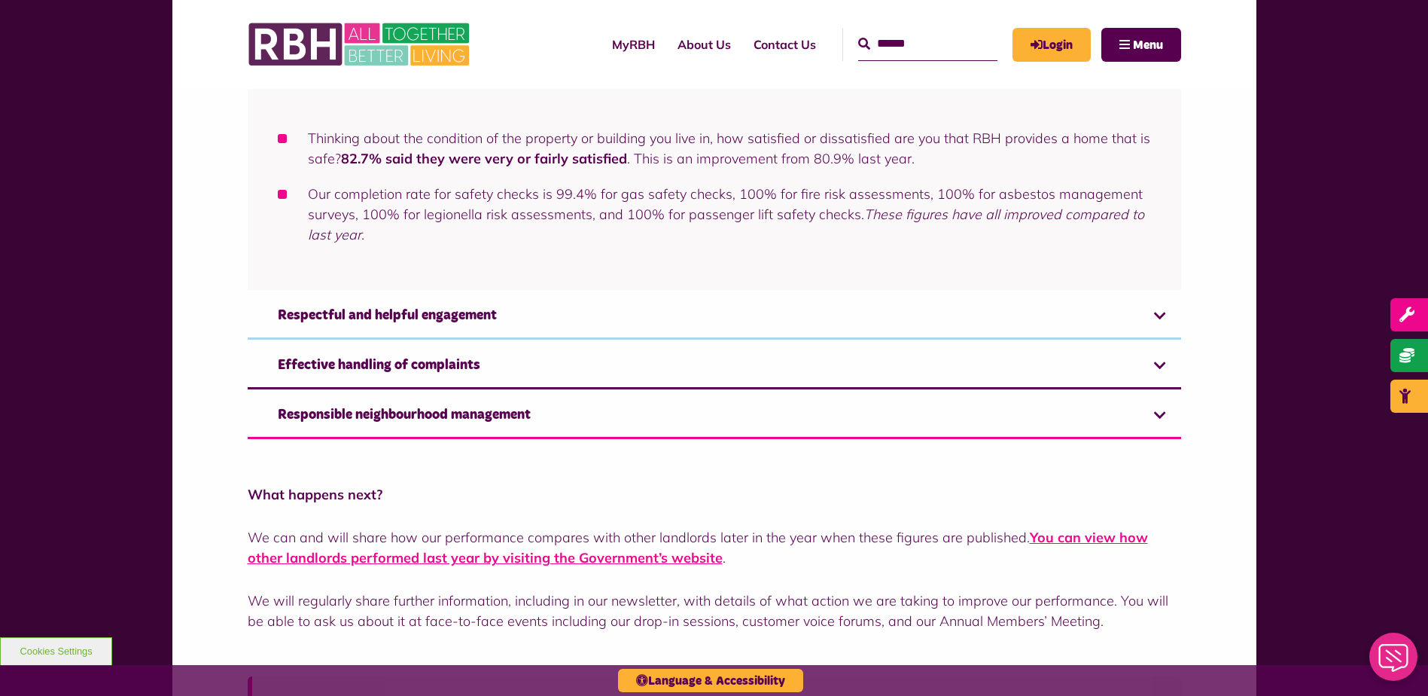
scroll to position [1258, 0]
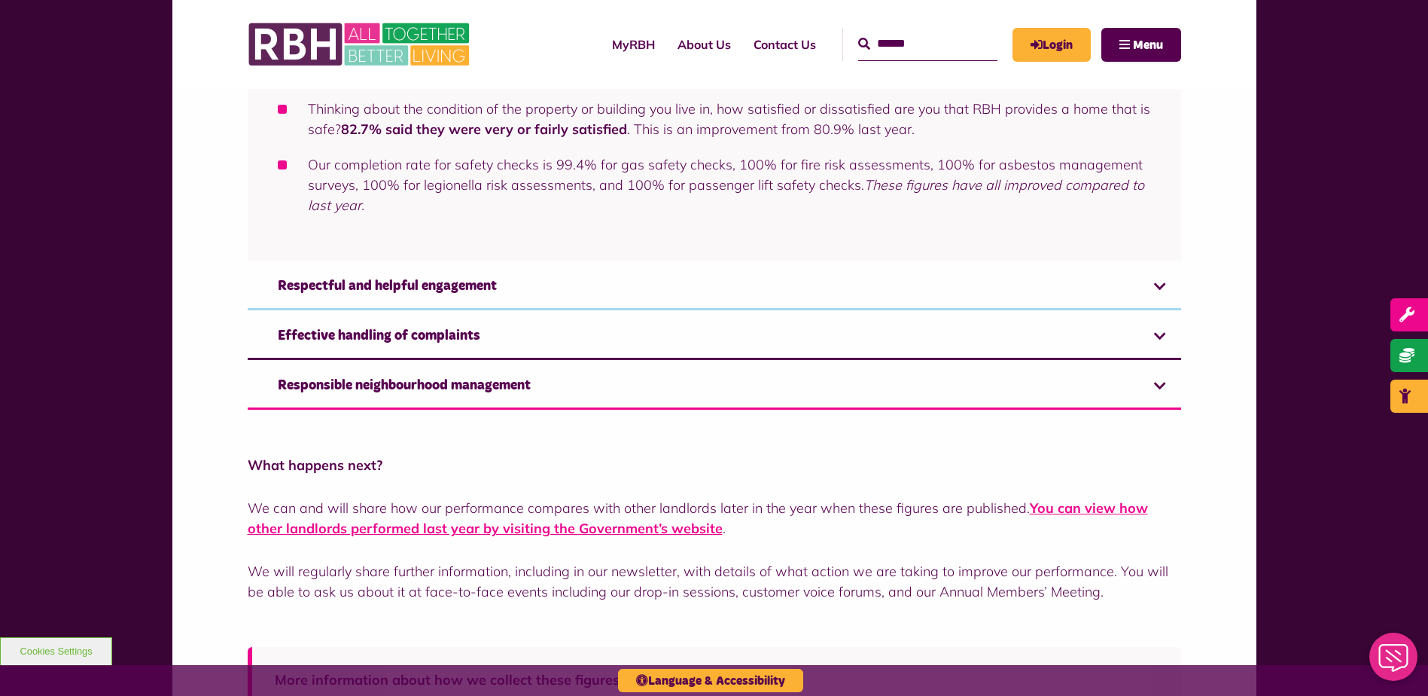
click at [403, 388] on link "Responsible neighbourhood management" at bounding box center [715, 387] width 934 height 46
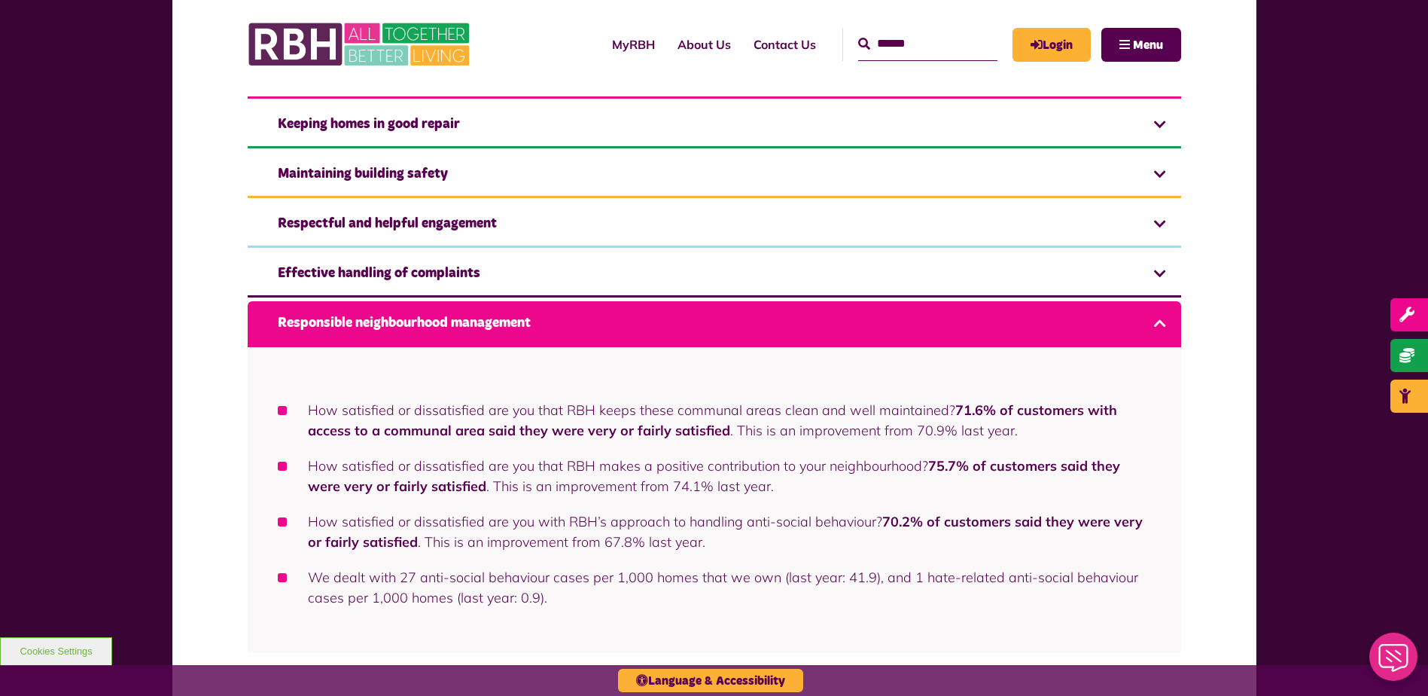
scroll to position [1031, 0]
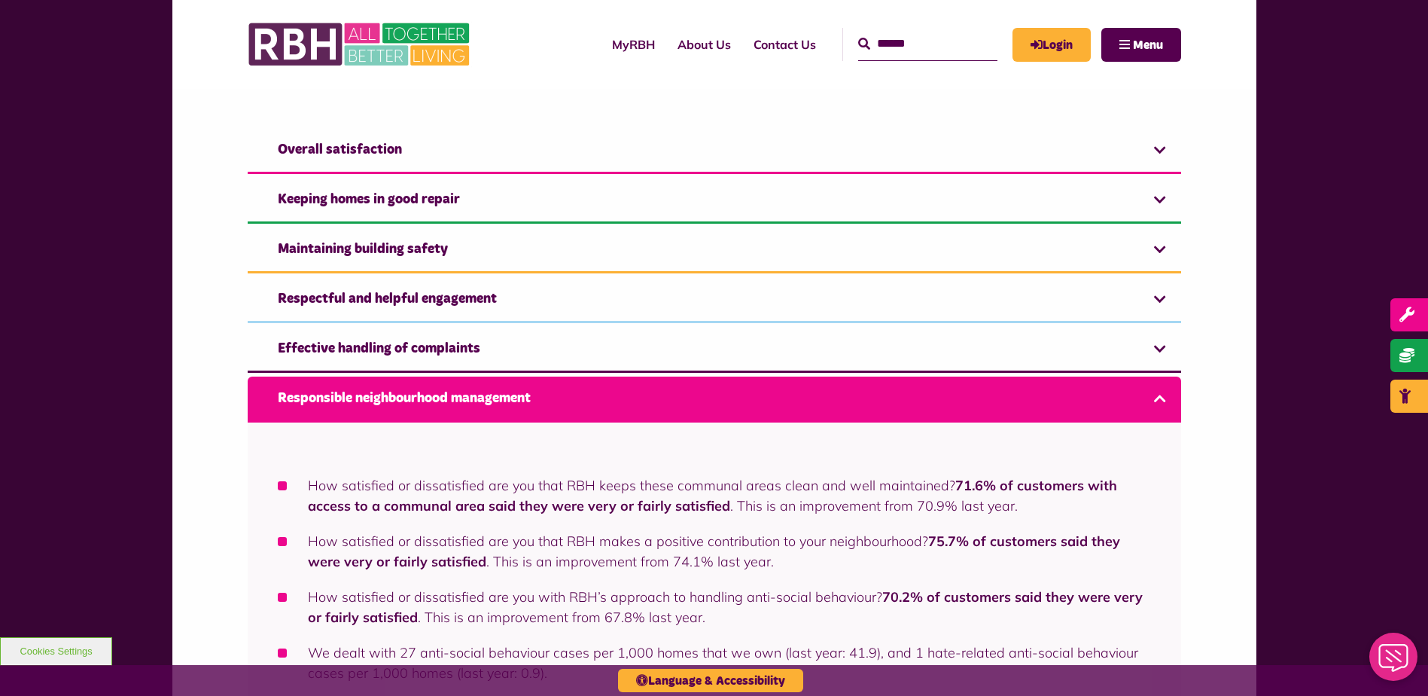
click at [414, 251] on link "Maintaining building safety" at bounding box center [715, 250] width 934 height 46
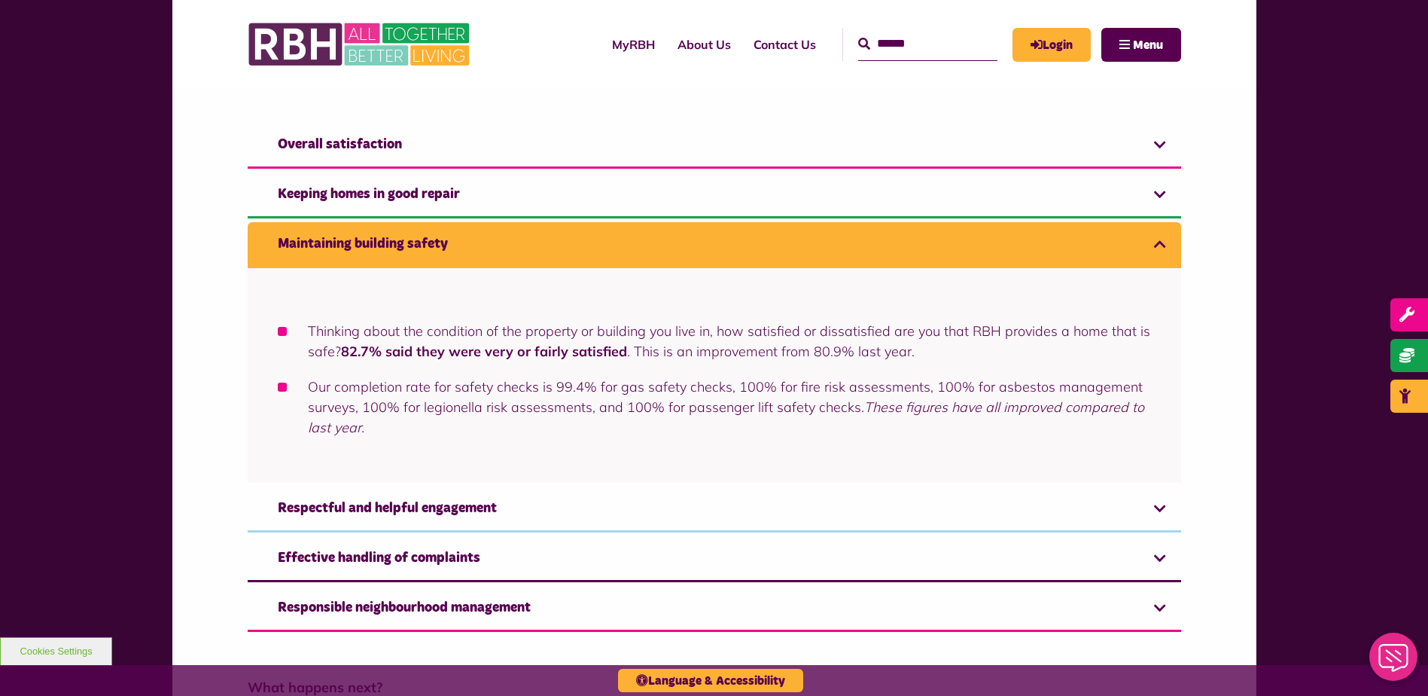
scroll to position [1032, 0]
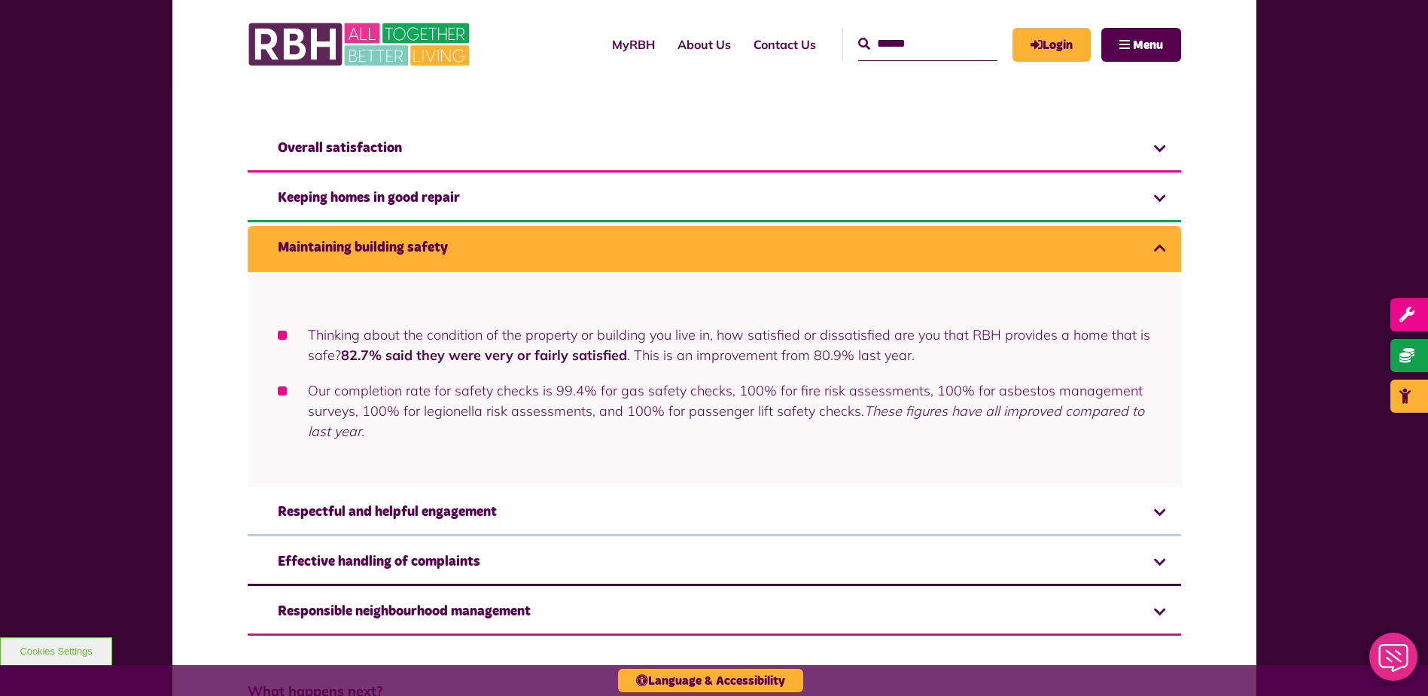
click at [424, 195] on link "Keeping homes in good repair" at bounding box center [715, 199] width 934 height 46
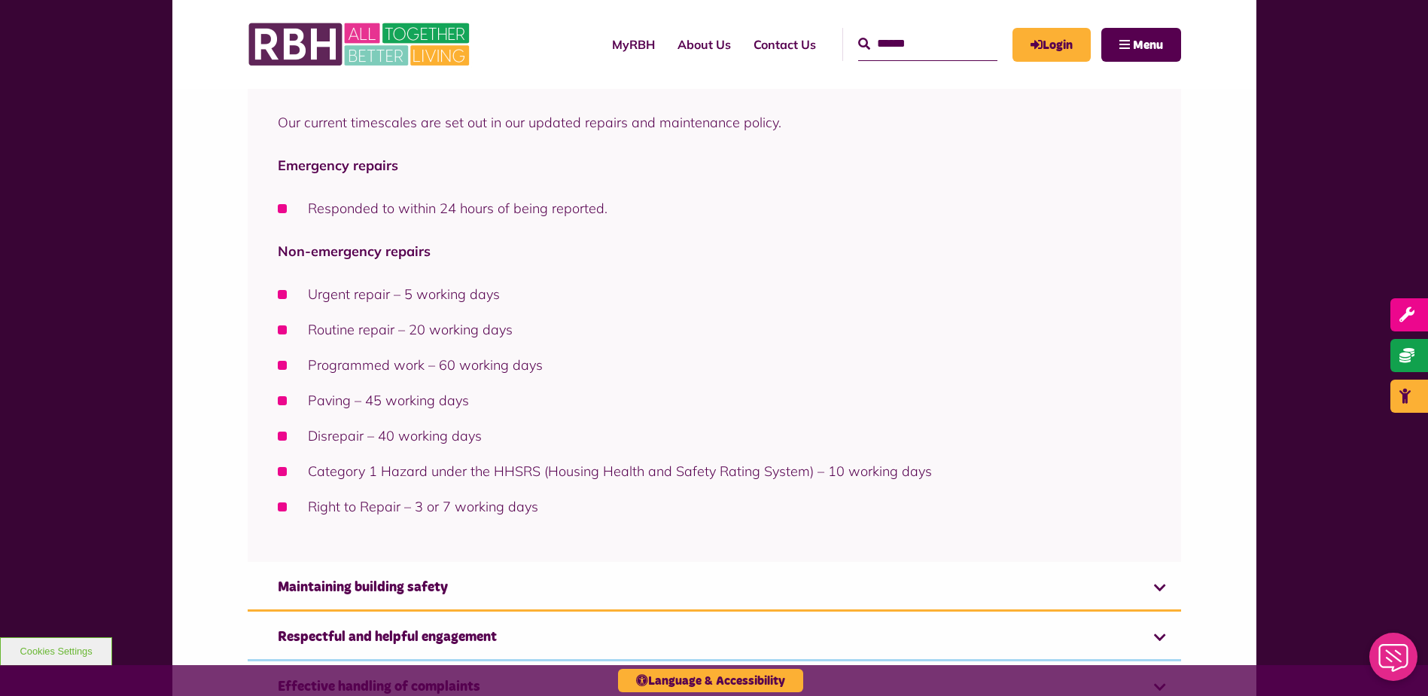
scroll to position [1961, 0]
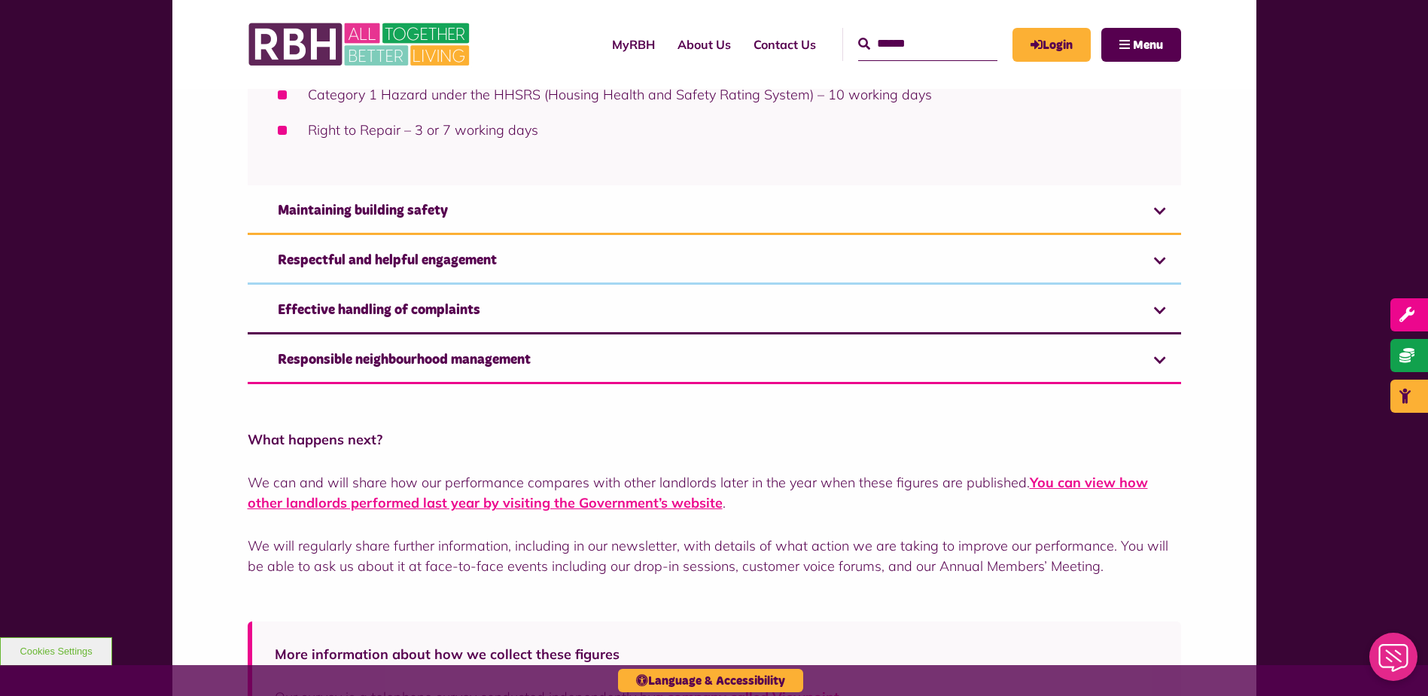
click at [400, 312] on link "Effective handling of complaints" at bounding box center [715, 311] width 934 height 46
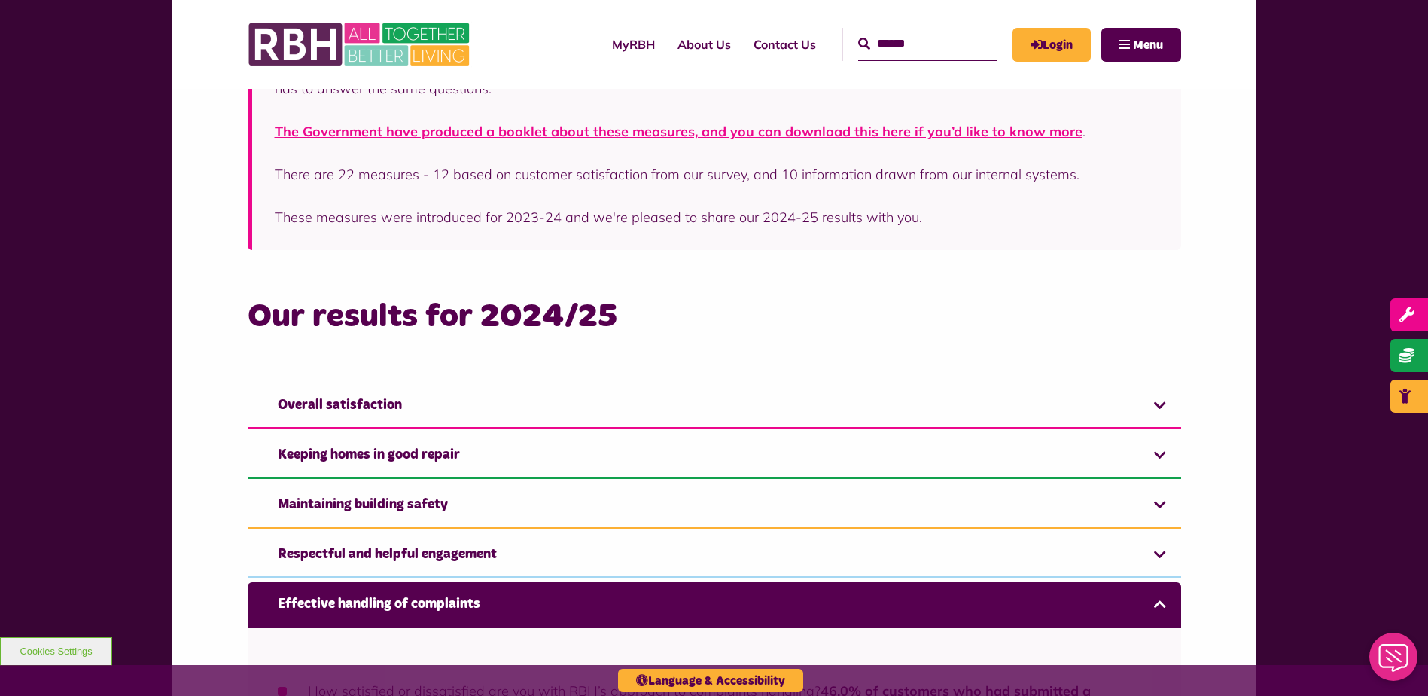
scroll to position [830, 0]
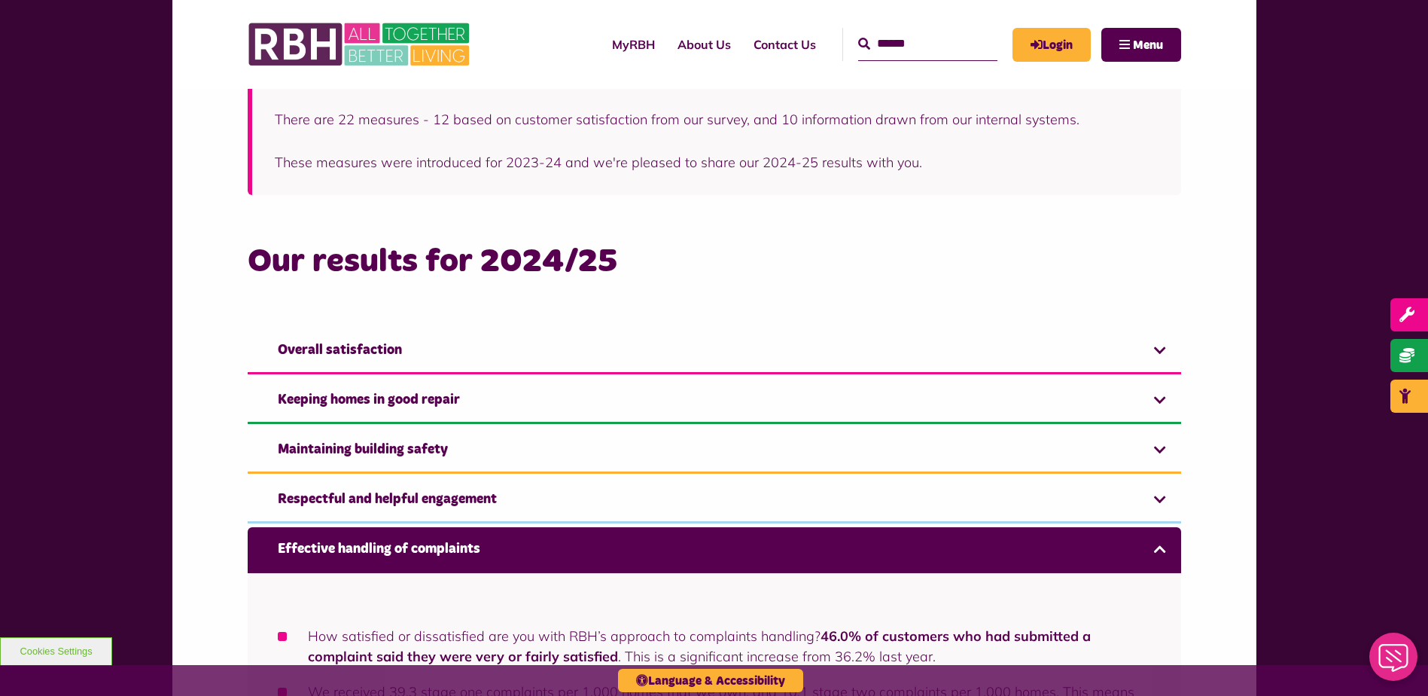
click at [356, 345] on link "Overall satisfaction" at bounding box center [715, 351] width 934 height 46
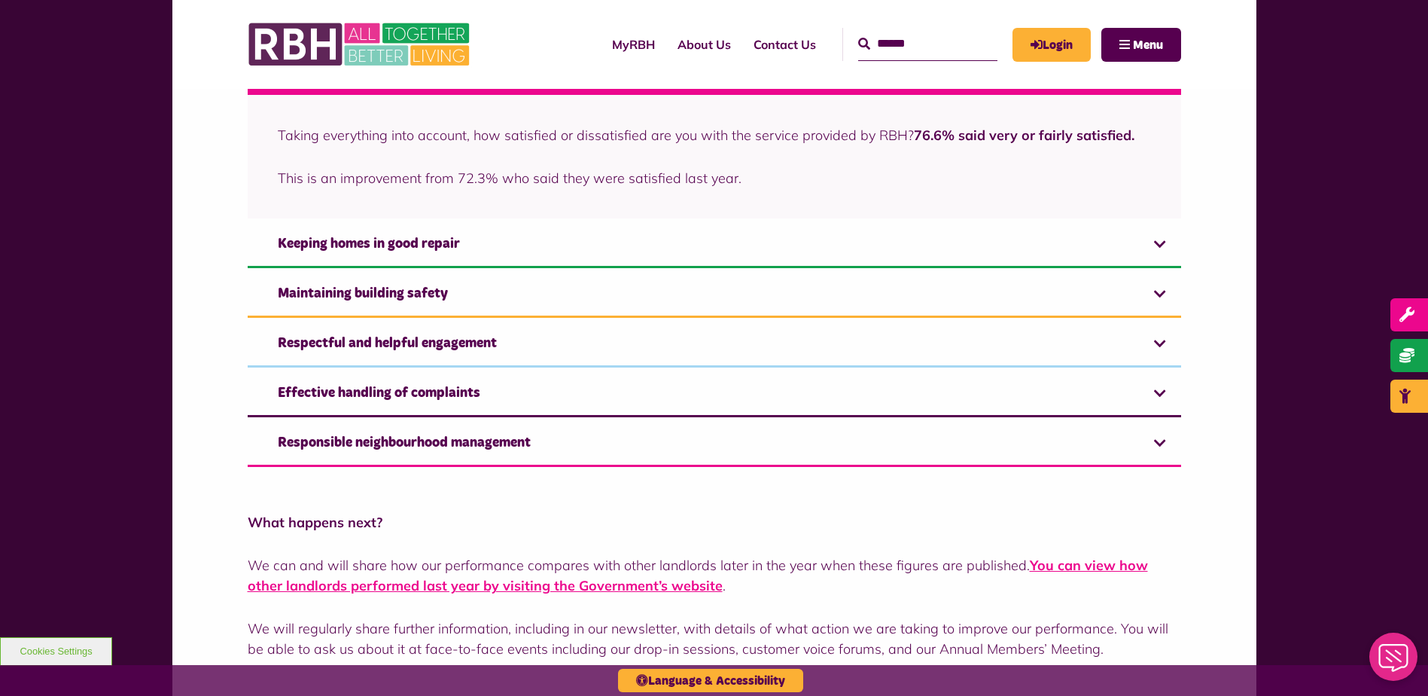
scroll to position [1083, 0]
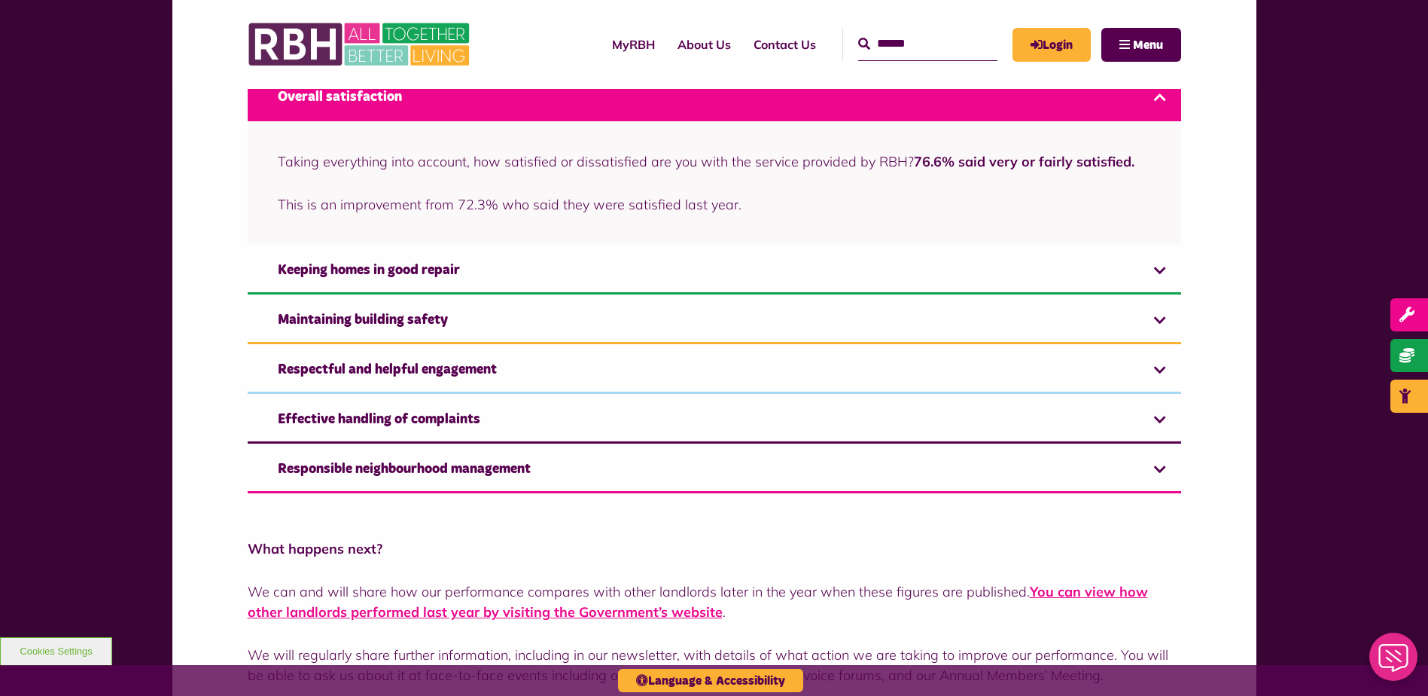
click at [357, 272] on link "Keeping homes in good repair" at bounding box center [715, 271] width 934 height 46
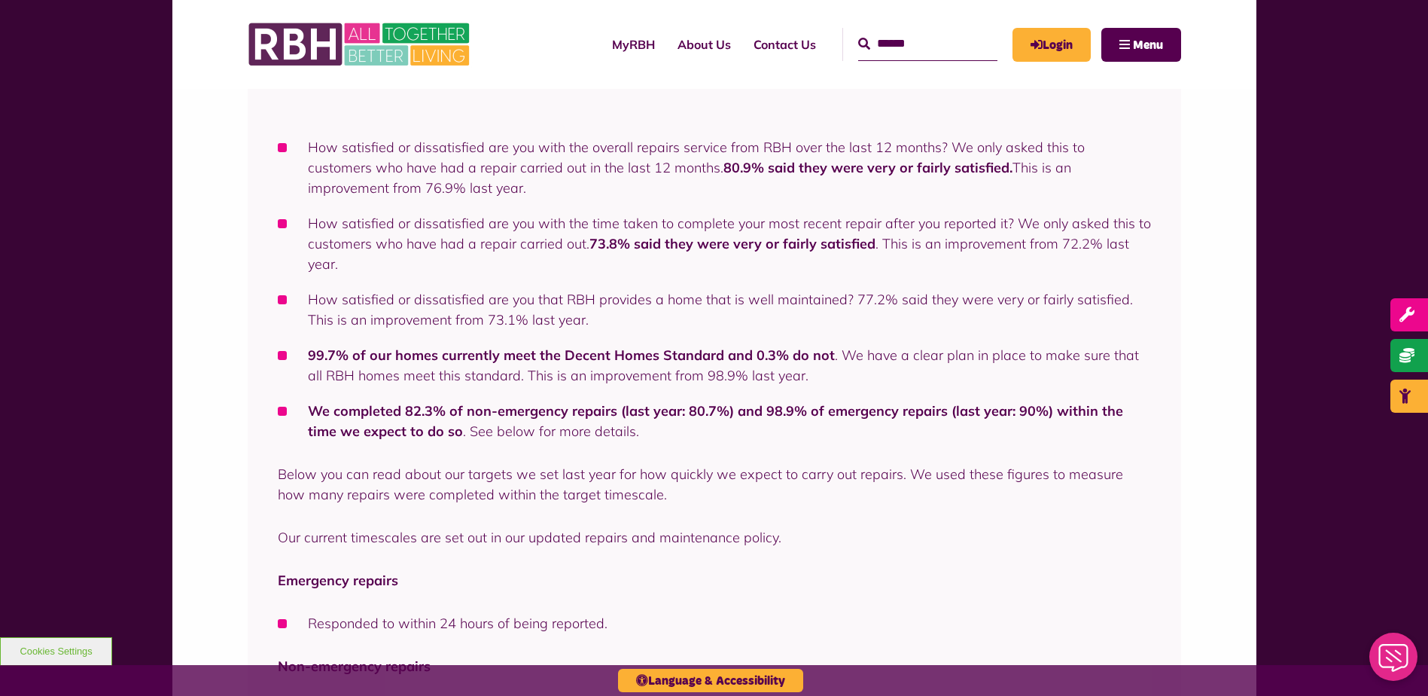
scroll to position [1133, 0]
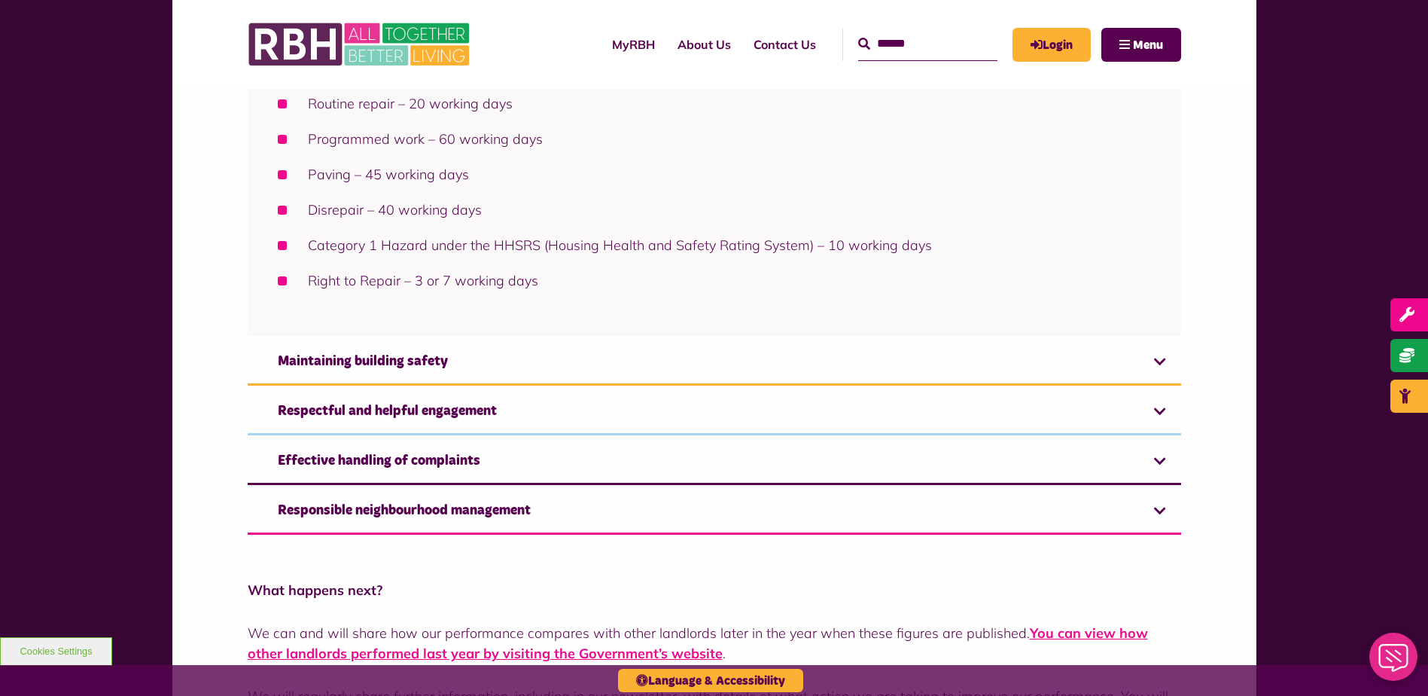
click at [385, 367] on link "Maintaining building safety" at bounding box center [715, 363] width 934 height 46
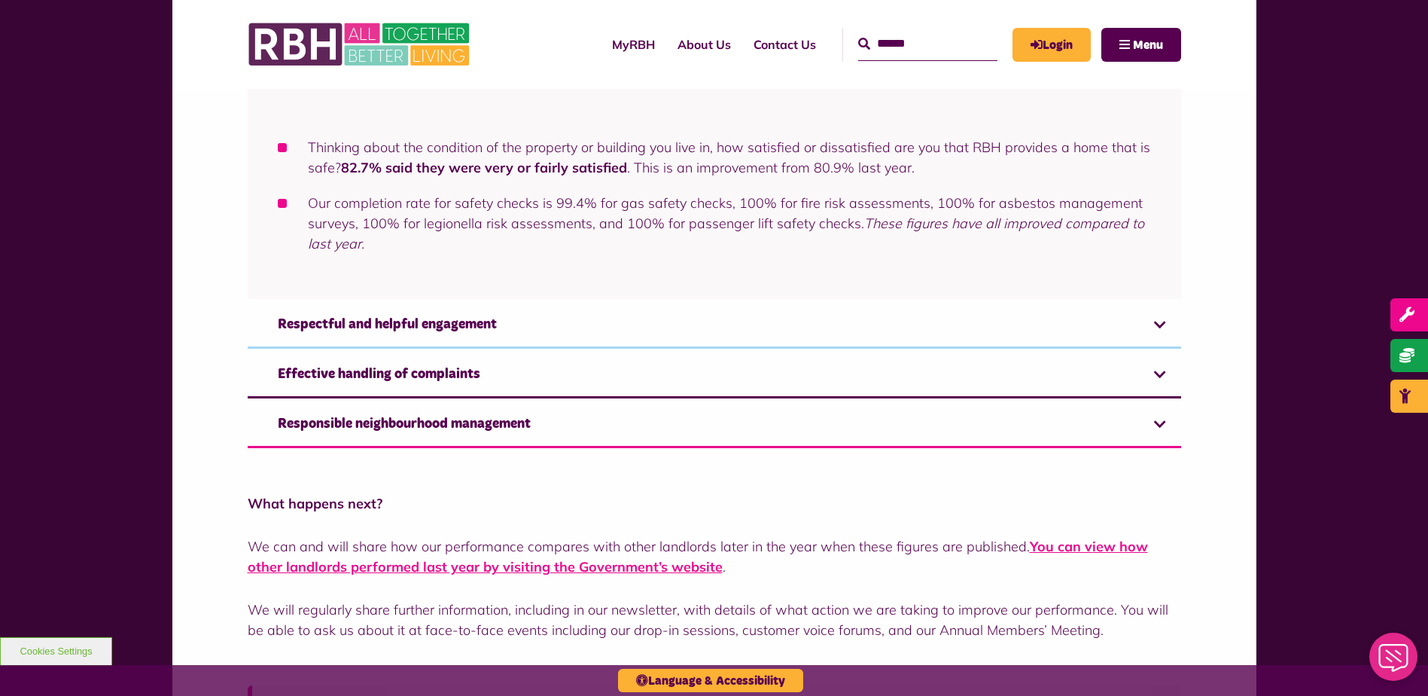
scroll to position [1245, 0]
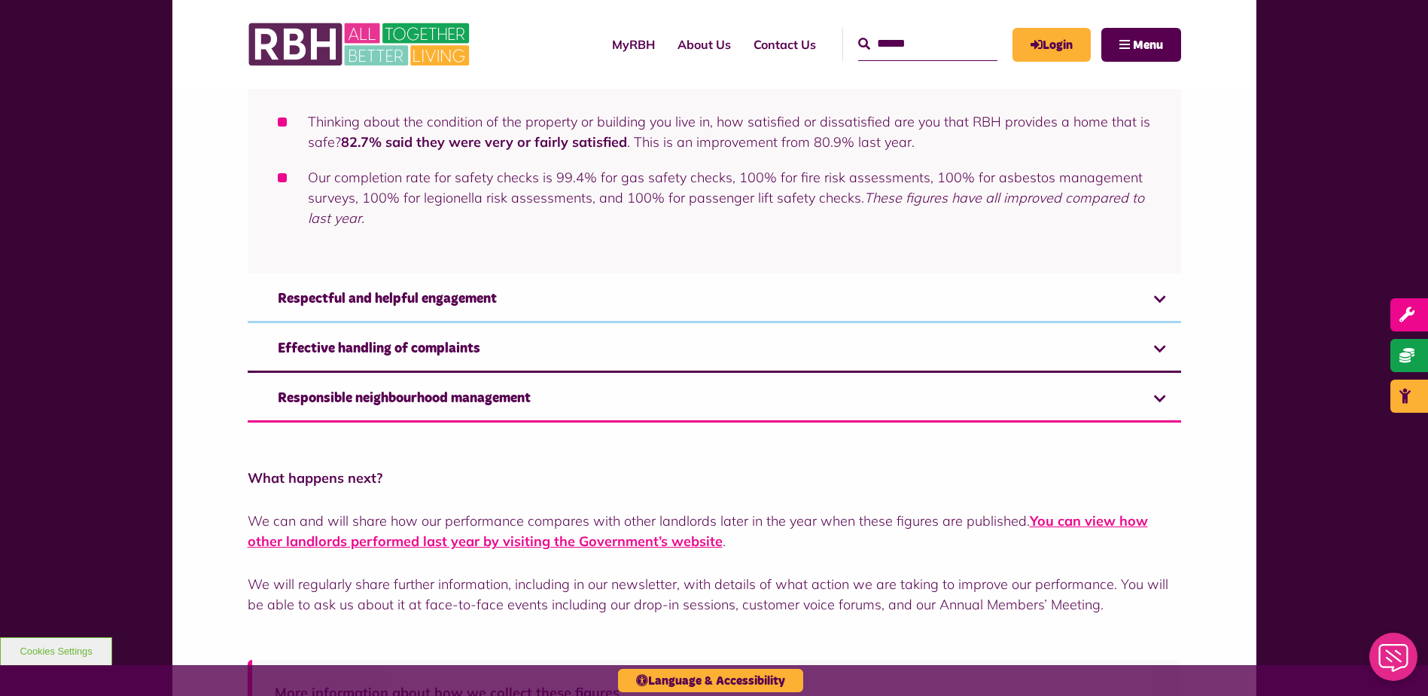
click at [401, 294] on link "Respectful and helpful engagement" at bounding box center [715, 300] width 934 height 46
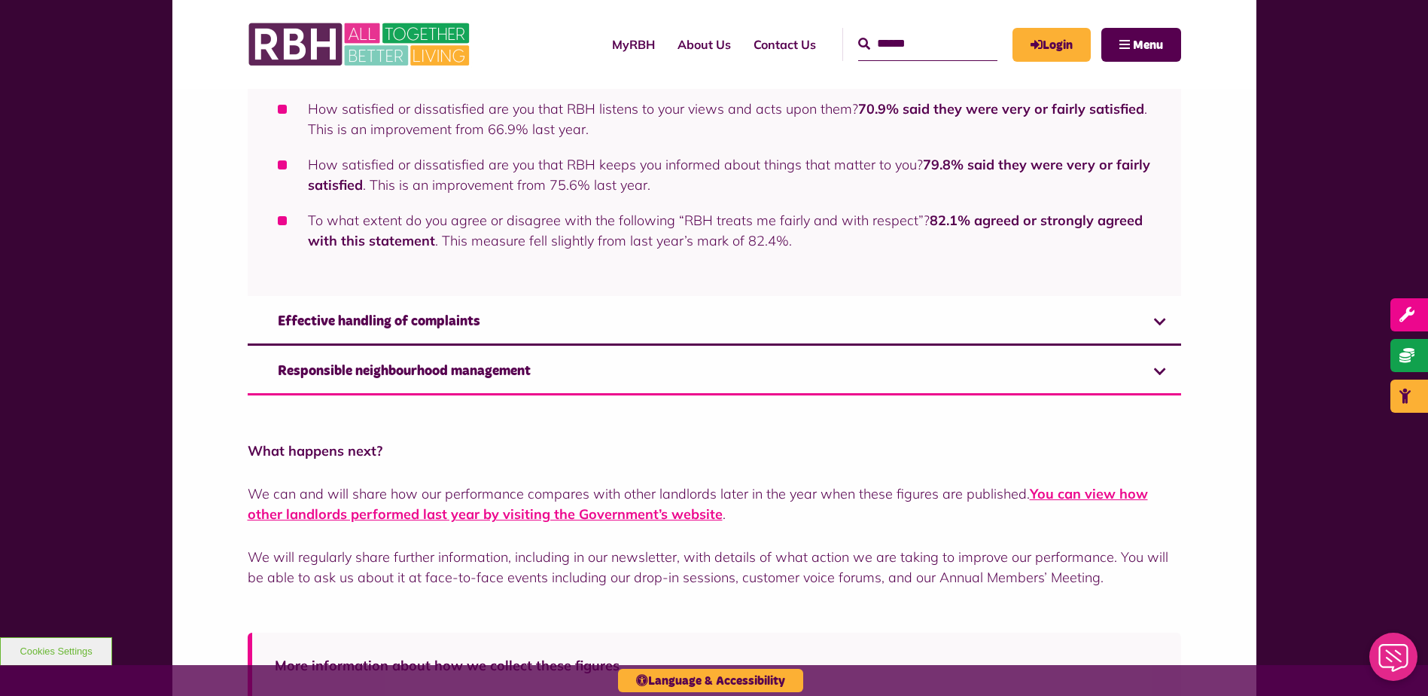
scroll to position [1281, 0]
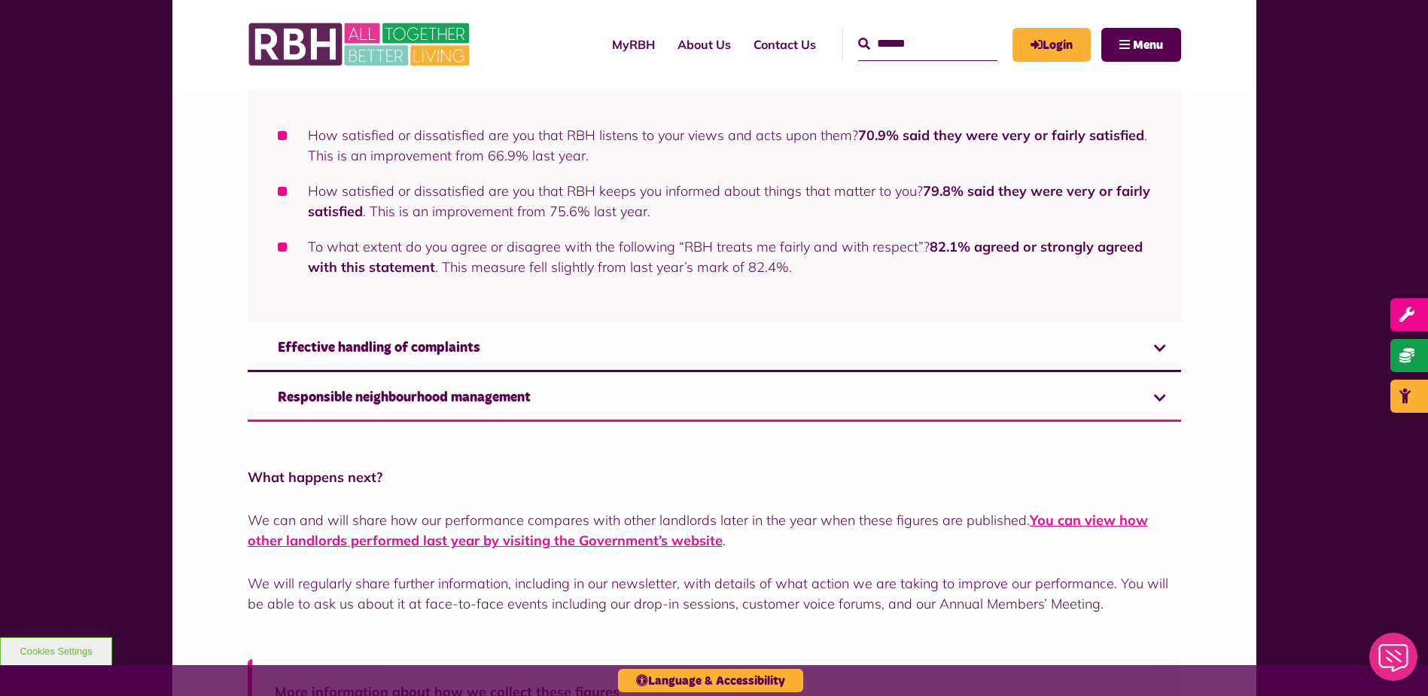
click at [475, 343] on link "Effective handling of complaints" at bounding box center [715, 349] width 934 height 46
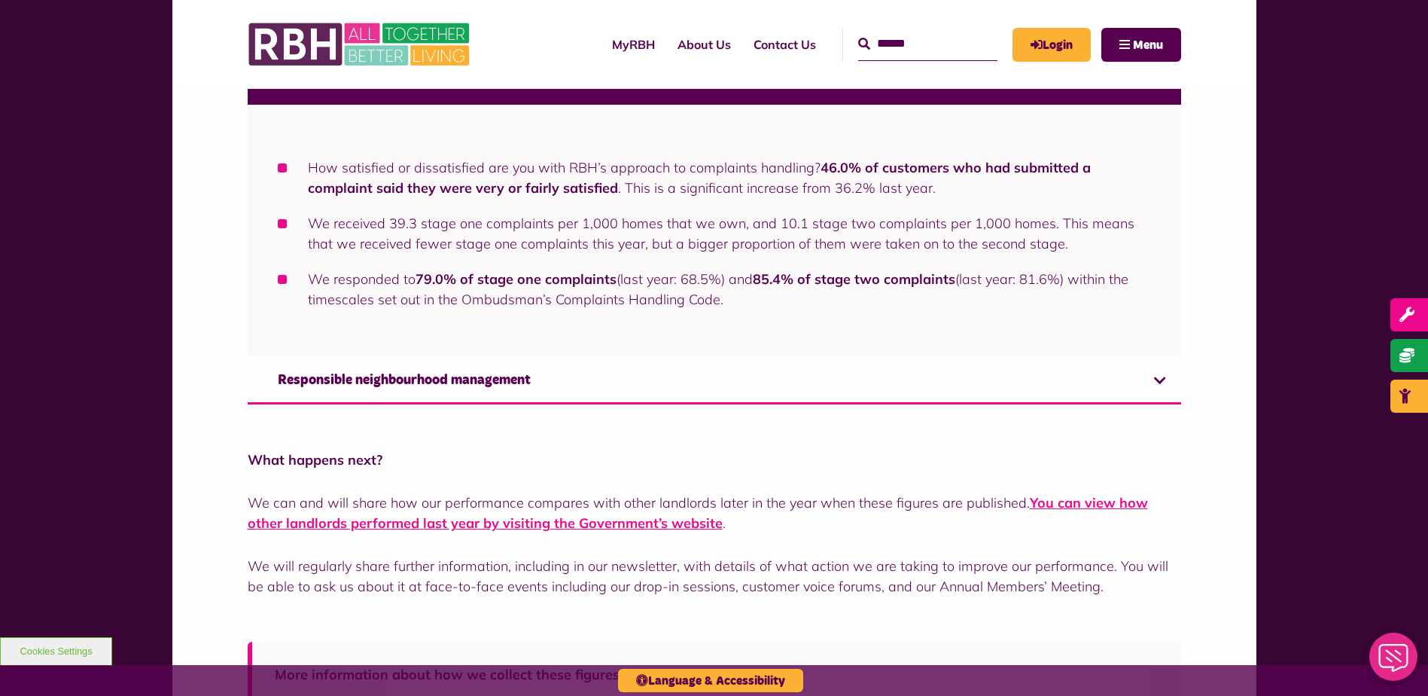
scroll to position [1282, 0]
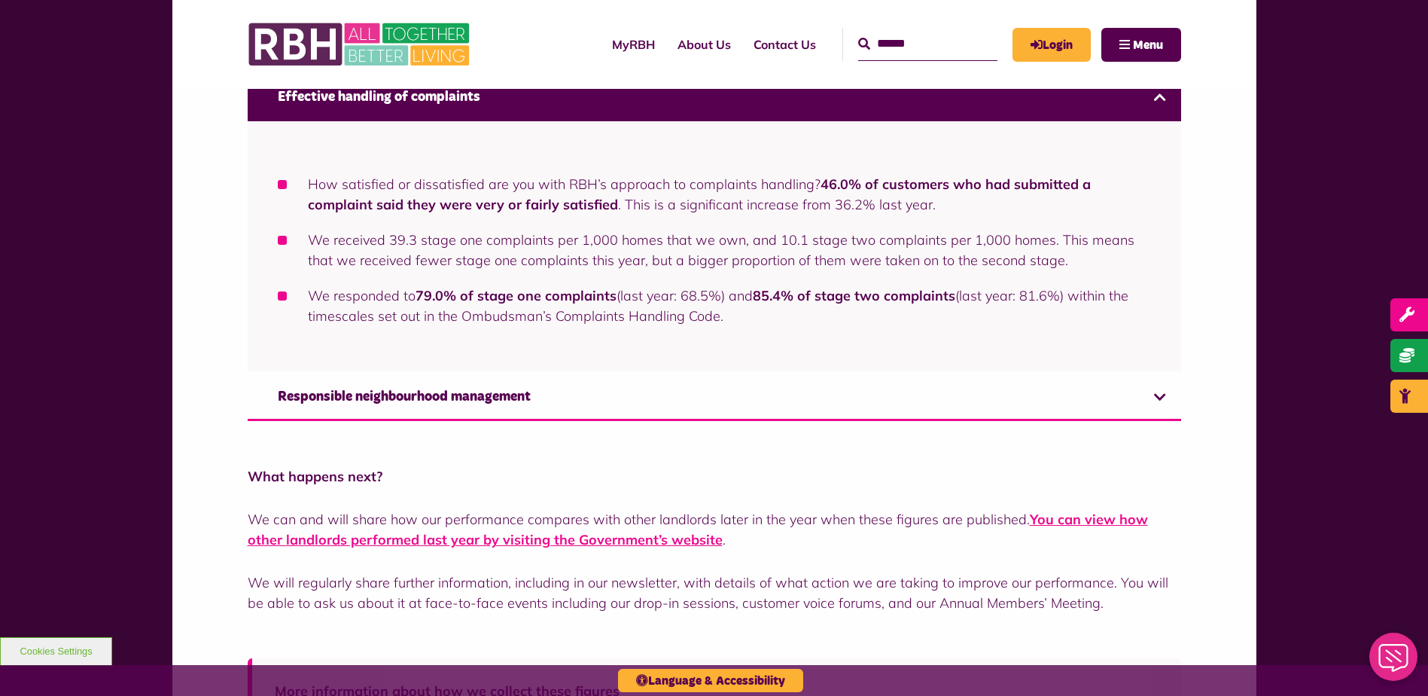
click at [486, 404] on link "Responsible neighbourhood management" at bounding box center [715, 398] width 934 height 46
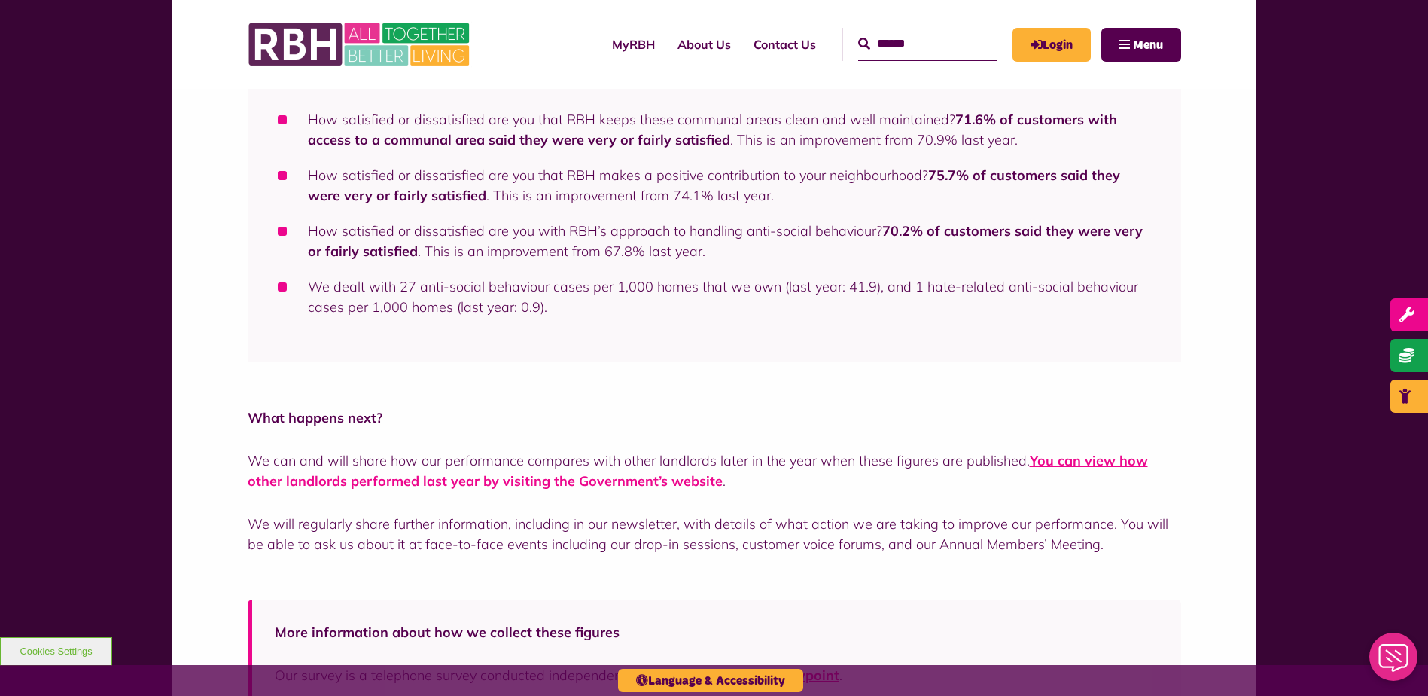
scroll to position [1332, 0]
